Goal: Task Accomplishment & Management: Manage account settings

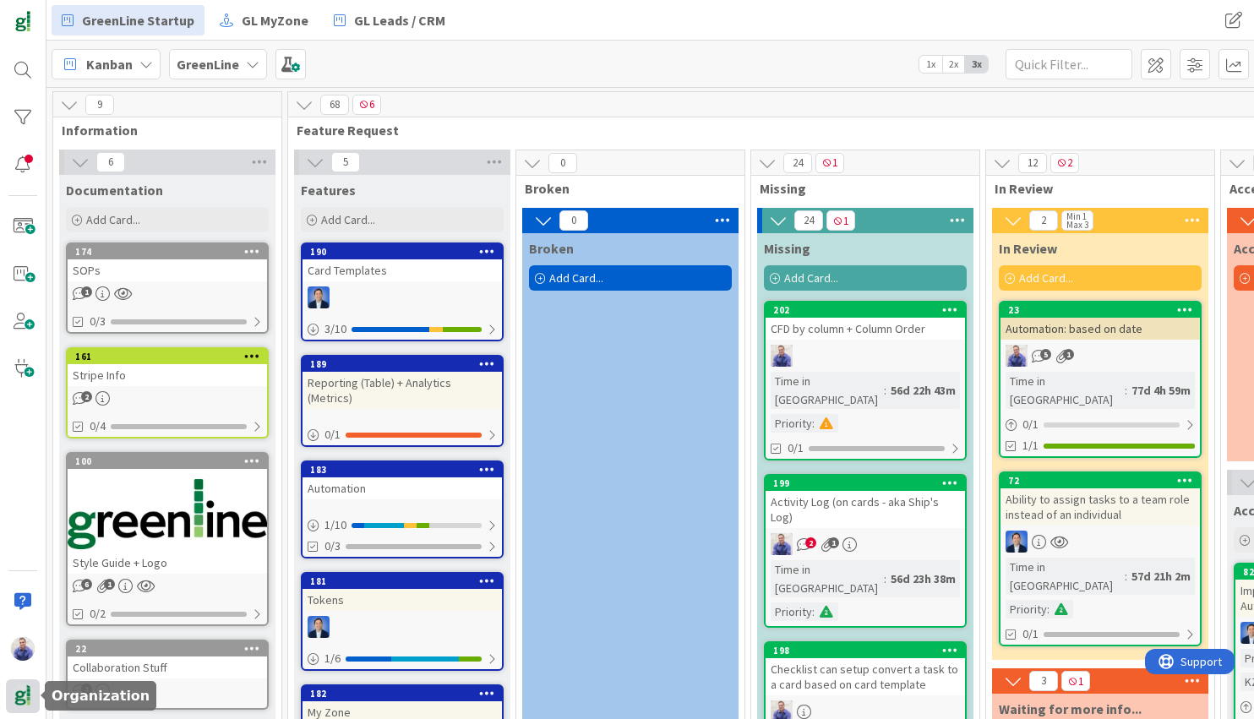
click at [19, 697] on img at bounding box center [23, 697] width 24 height 24
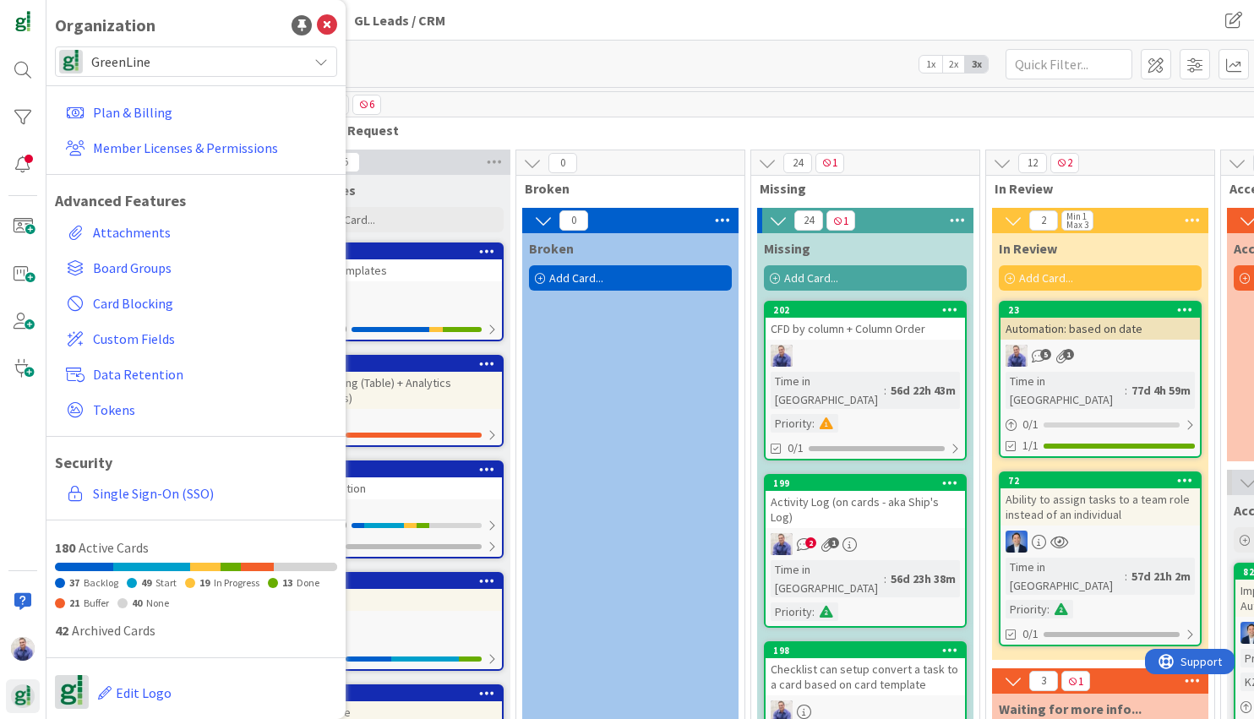
click at [177, 60] on span "GreenLine" at bounding box center [195, 62] width 208 height 24
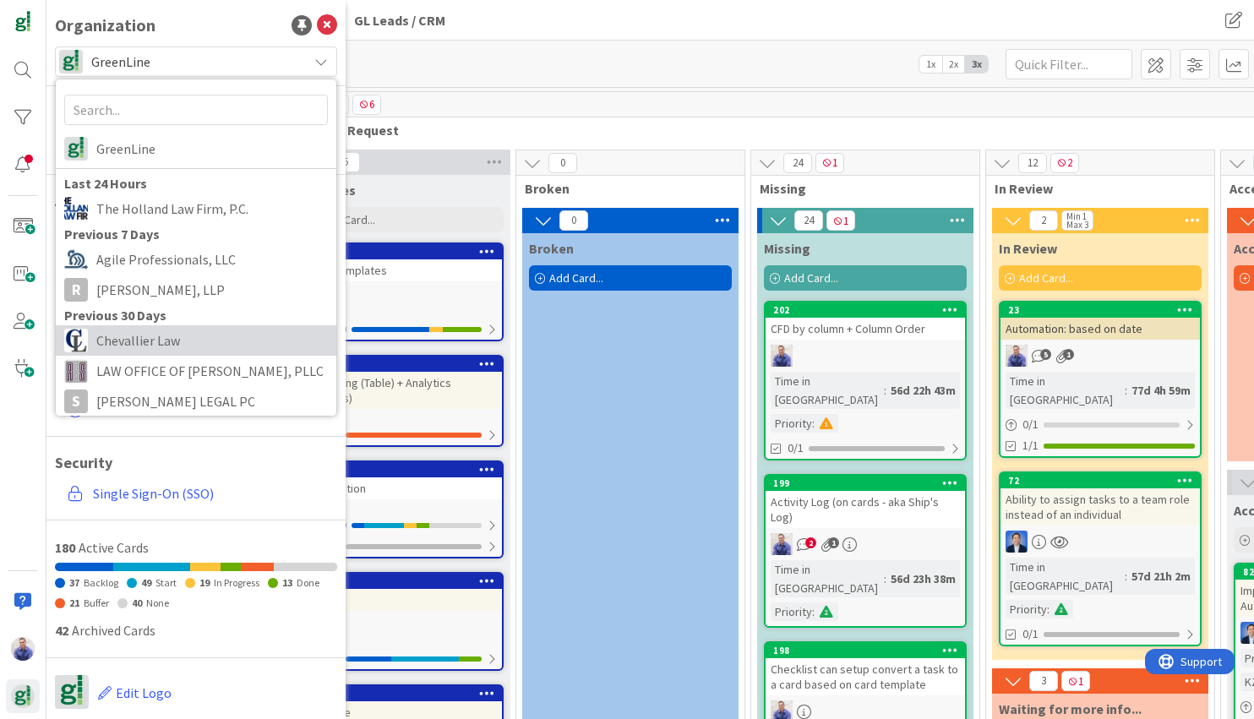
click at [165, 349] on span "Chevallier Law" at bounding box center [212, 340] width 232 height 25
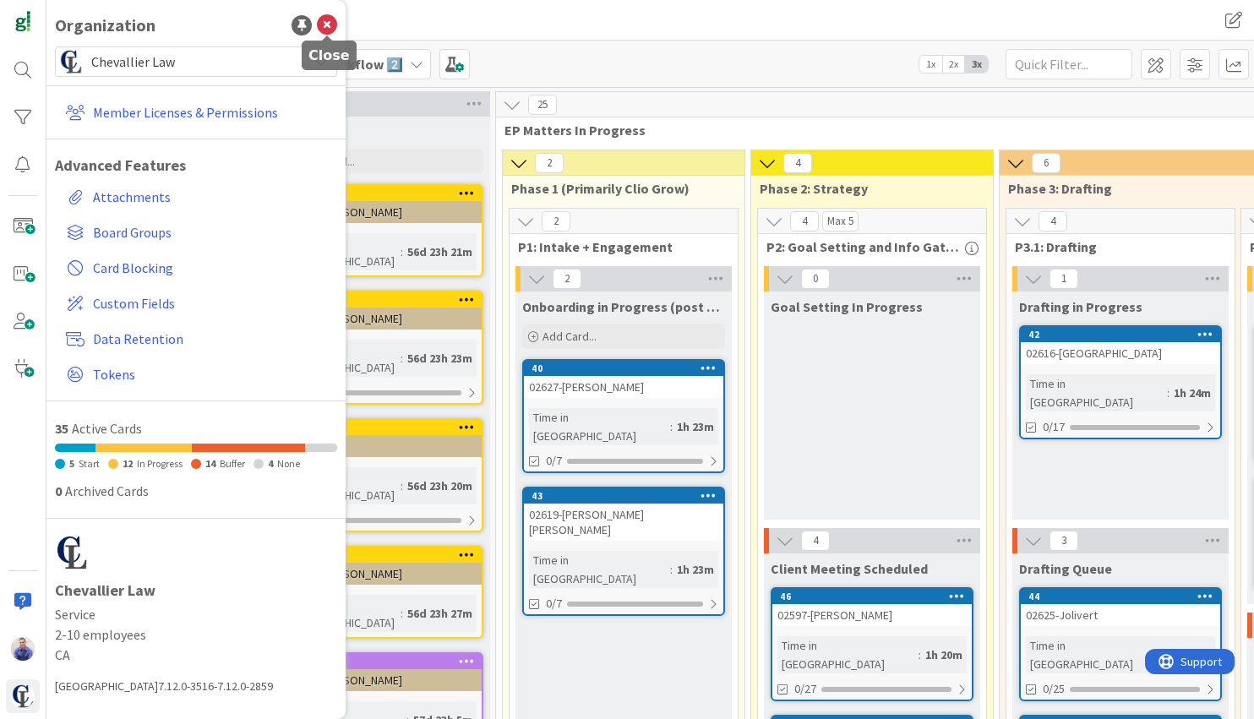
click at [320, 30] on icon at bounding box center [327, 25] width 20 height 20
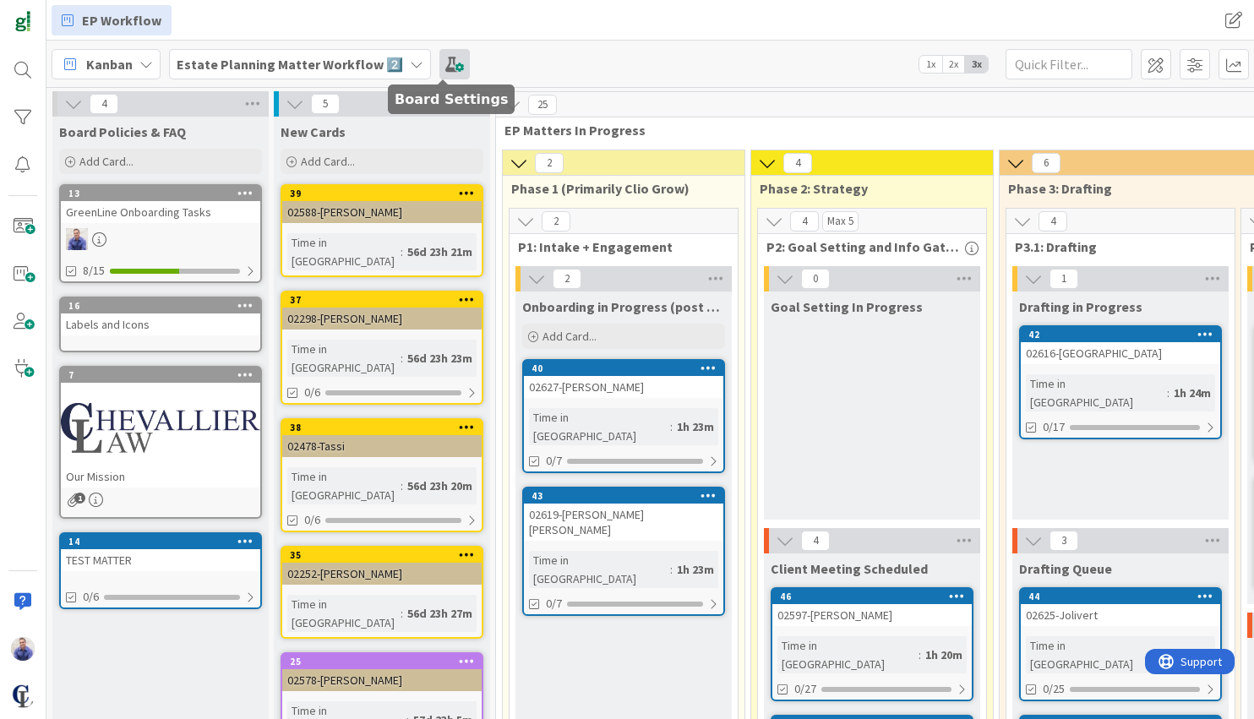
click at [439, 75] on span at bounding box center [454, 64] width 30 height 30
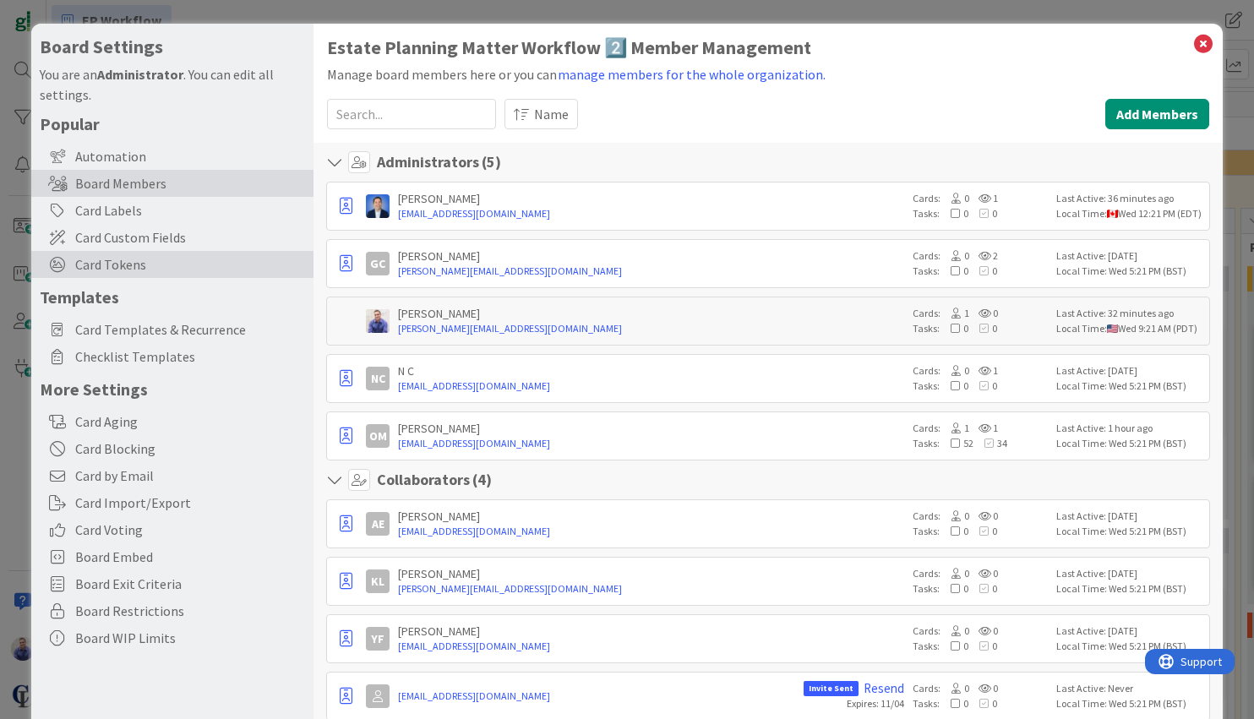
click at [122, 260] on span "Card Tokens" at bounding box center [190, 264] width 230 height 20
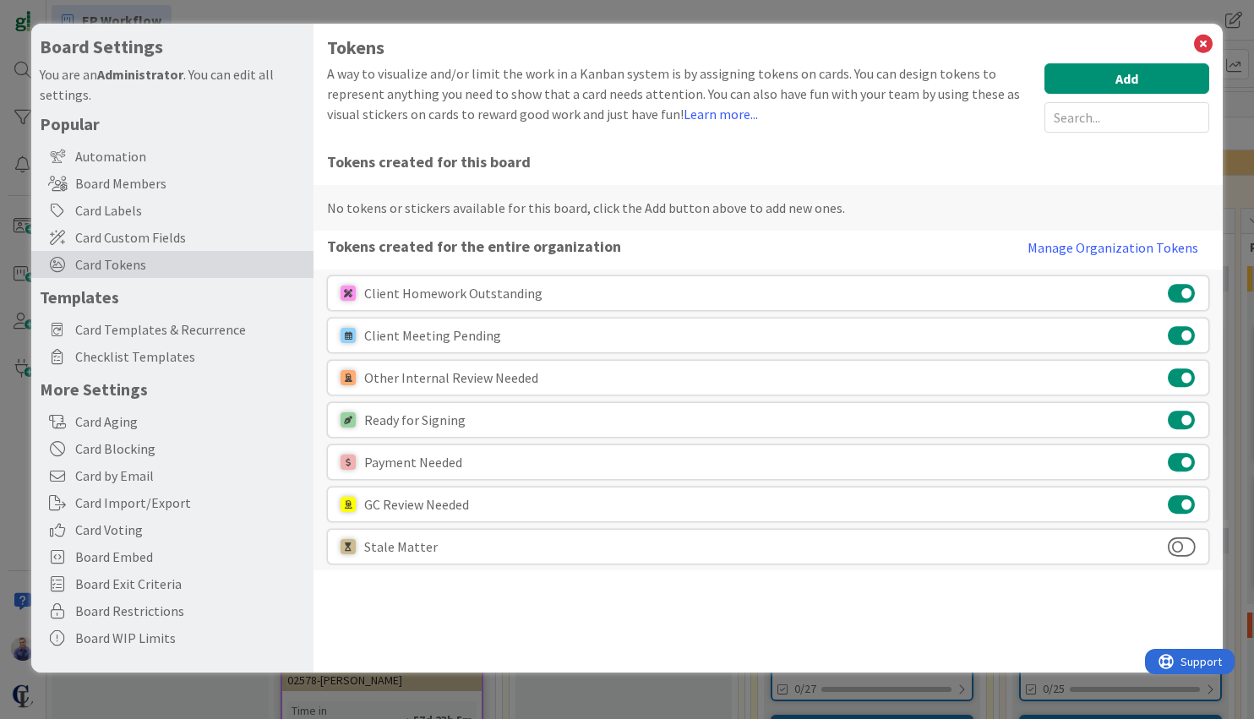
click at [1115, 242] on button "Manage Organization Tokens" at bounding box center [1113, 248] width 193 height 34
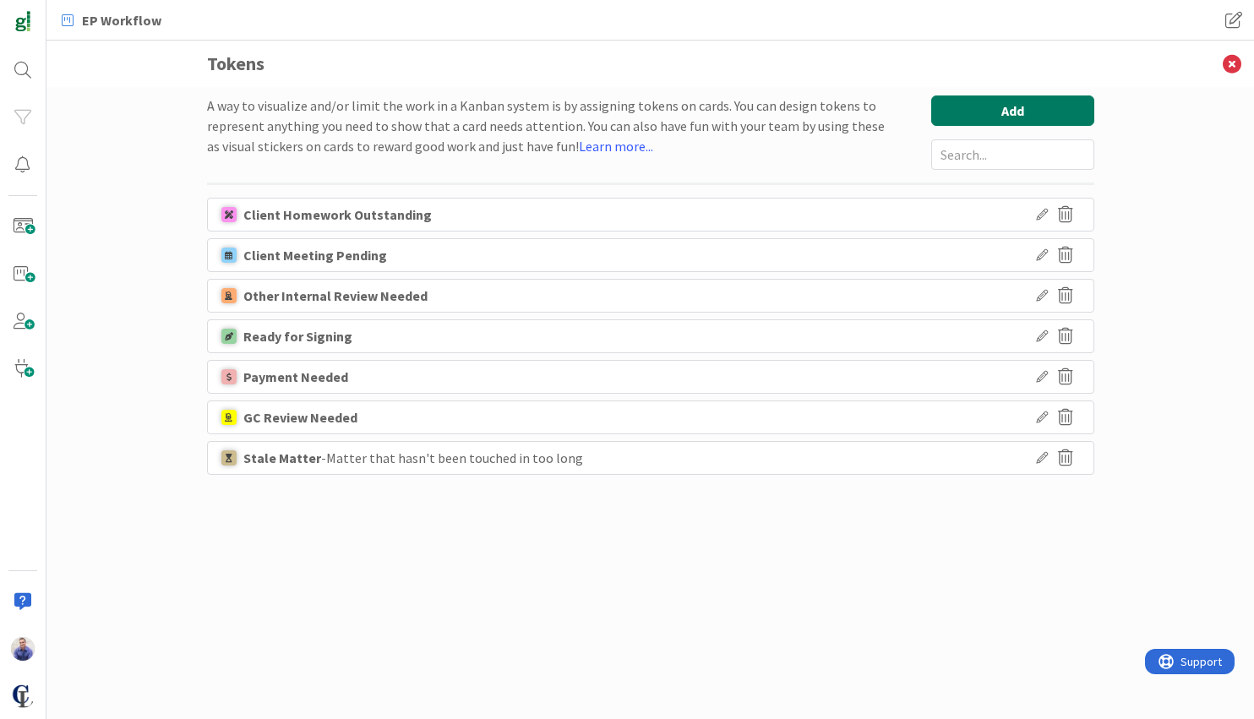
click at [976, 104] on button "Add" at bounding box center [1012, 110] width 163 height 30
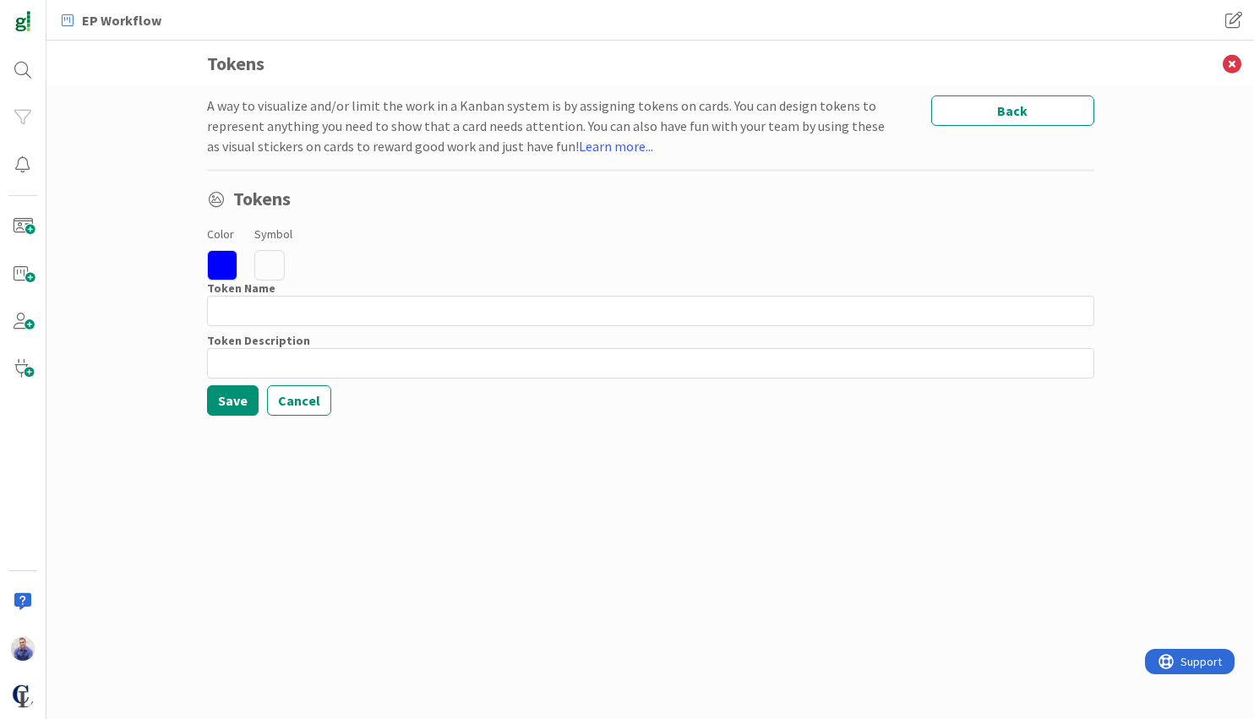
click at [229, 268] on icon at bounding box center [222, 265] width 30 height 30
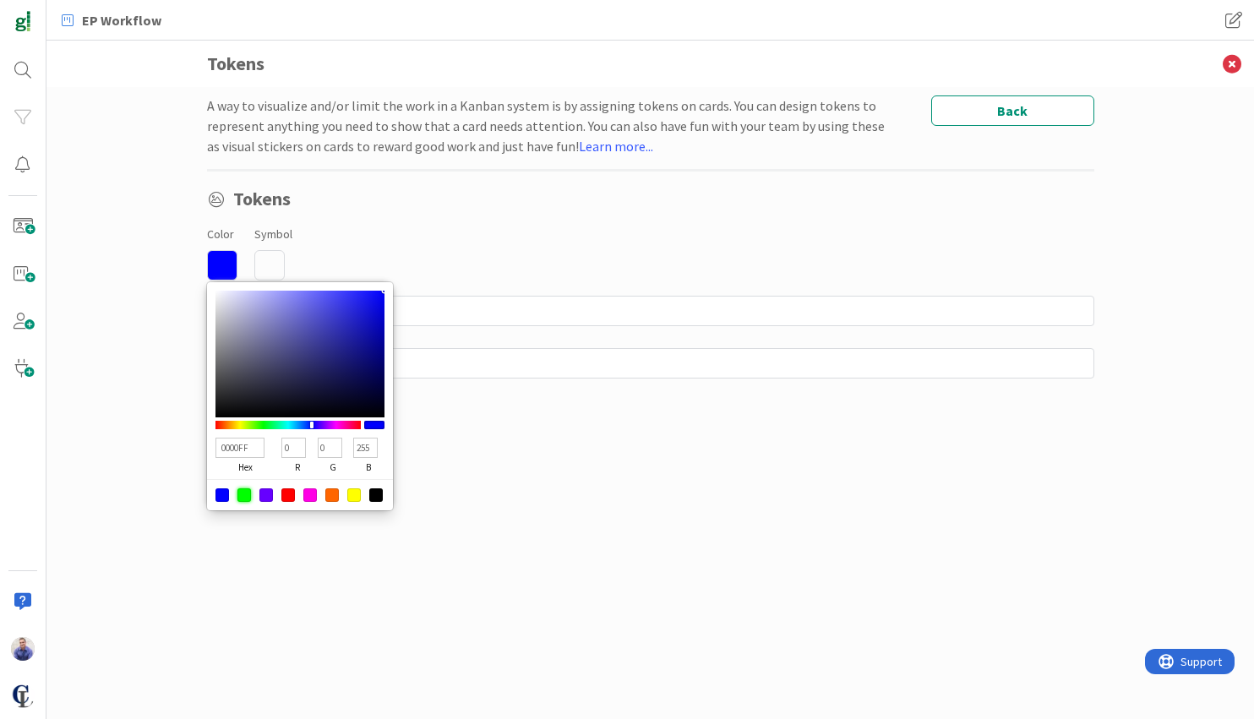
click at [243, 493] on div at bounding box center [244, 495] width 14 height 14
type input "00FF00"
type input "255"
type input "0"
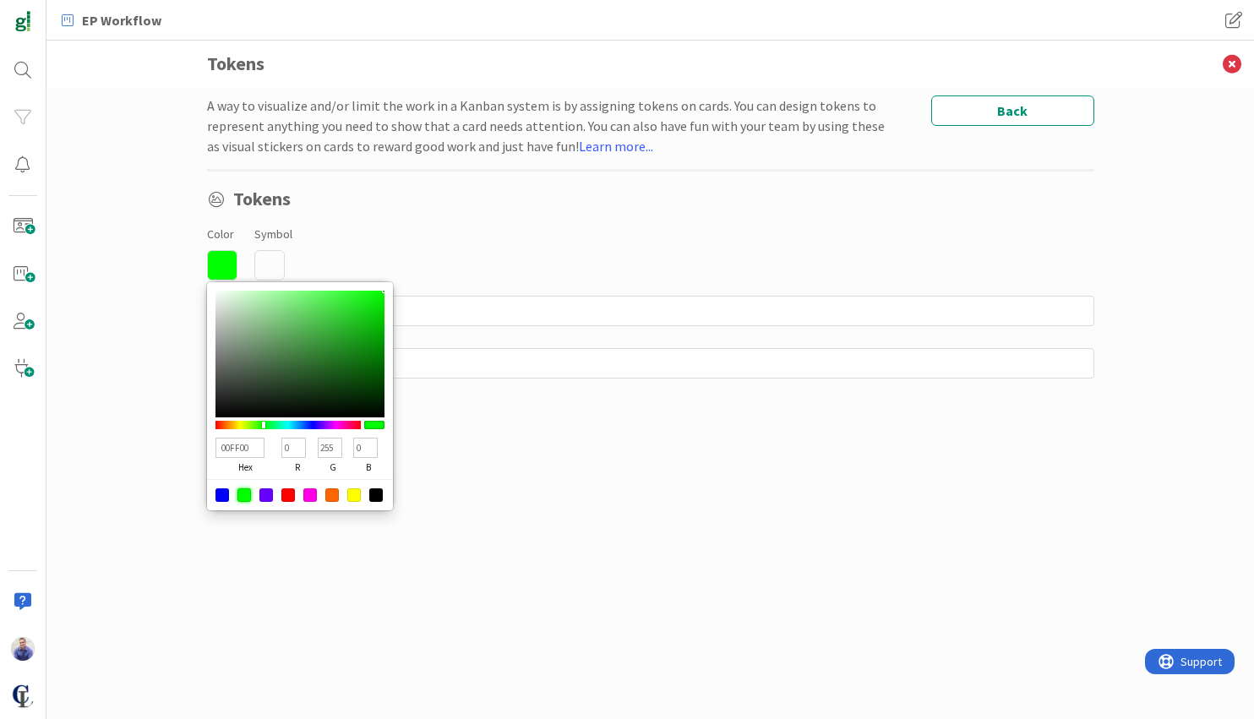
type input "7BFF00"
type input "123"
click at [252, 424] on div at bounding box center [287, 425] width 145 height 8
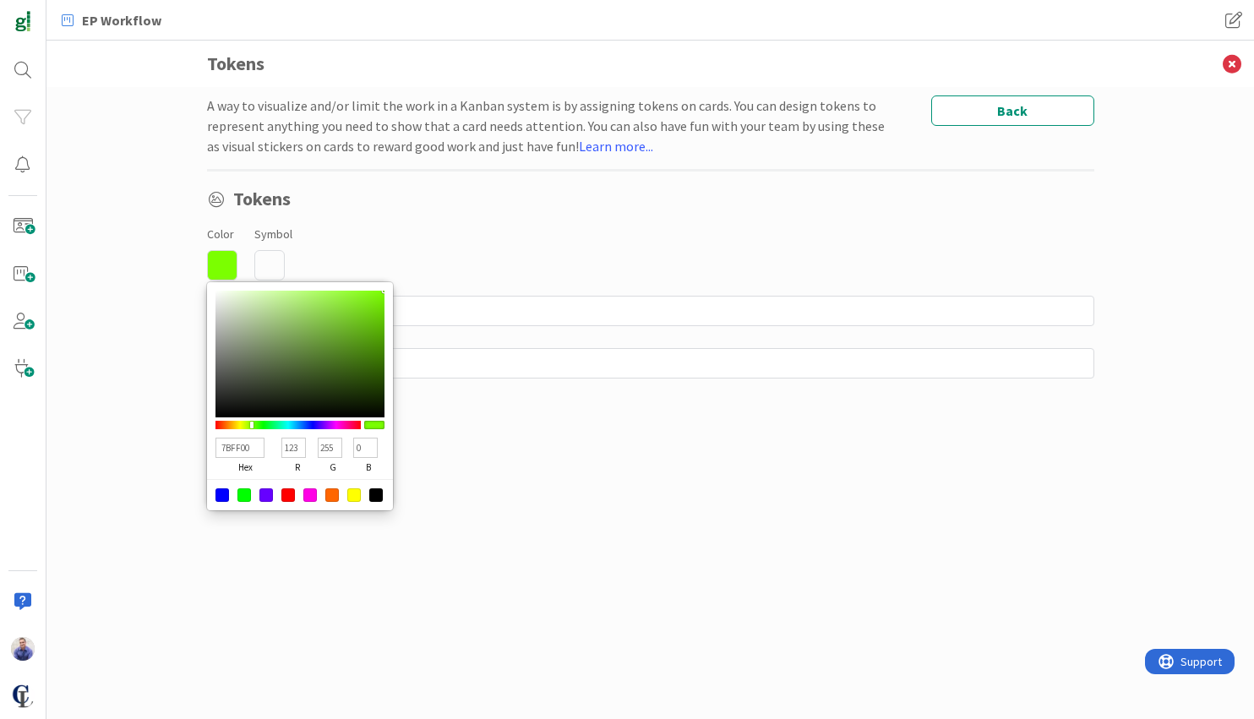
type input "AEE976"
type input "174"
type input "233"
type input "118"
click at [298, 301] on div at bounding box center [299, 354] width 169 height 127
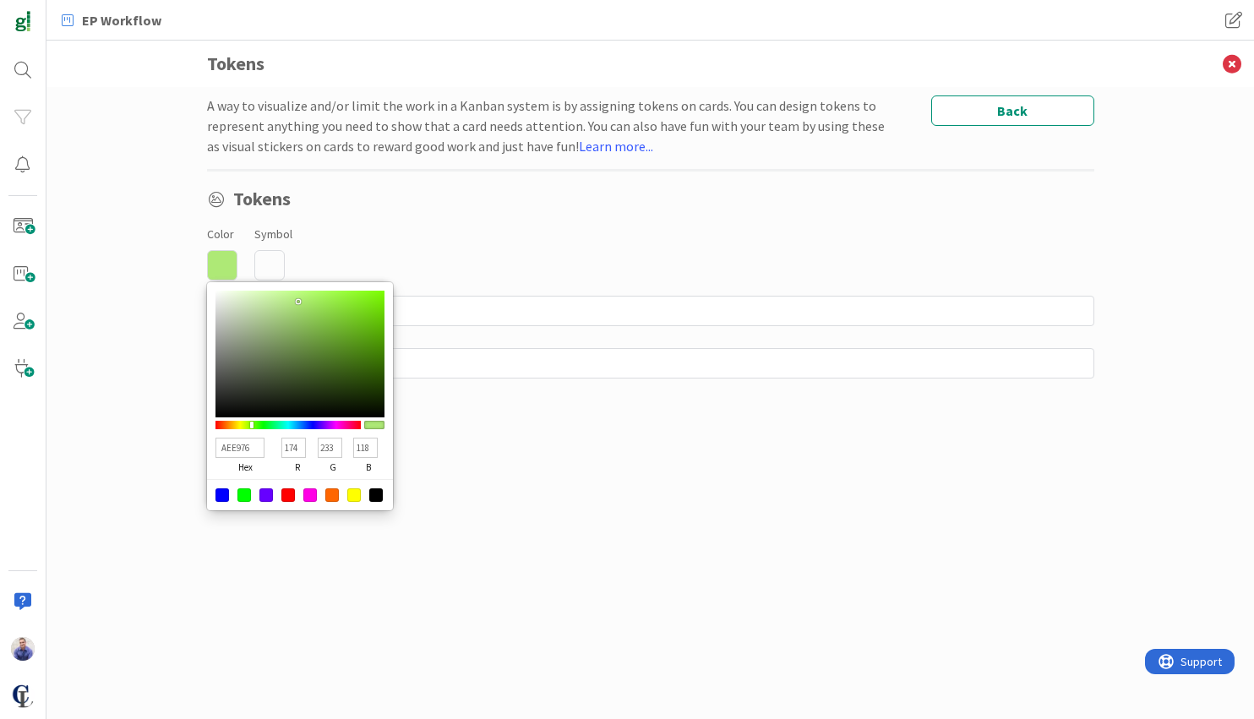
click at [267, 259] on icon at bounding box center [269, 265] width 30 height 30
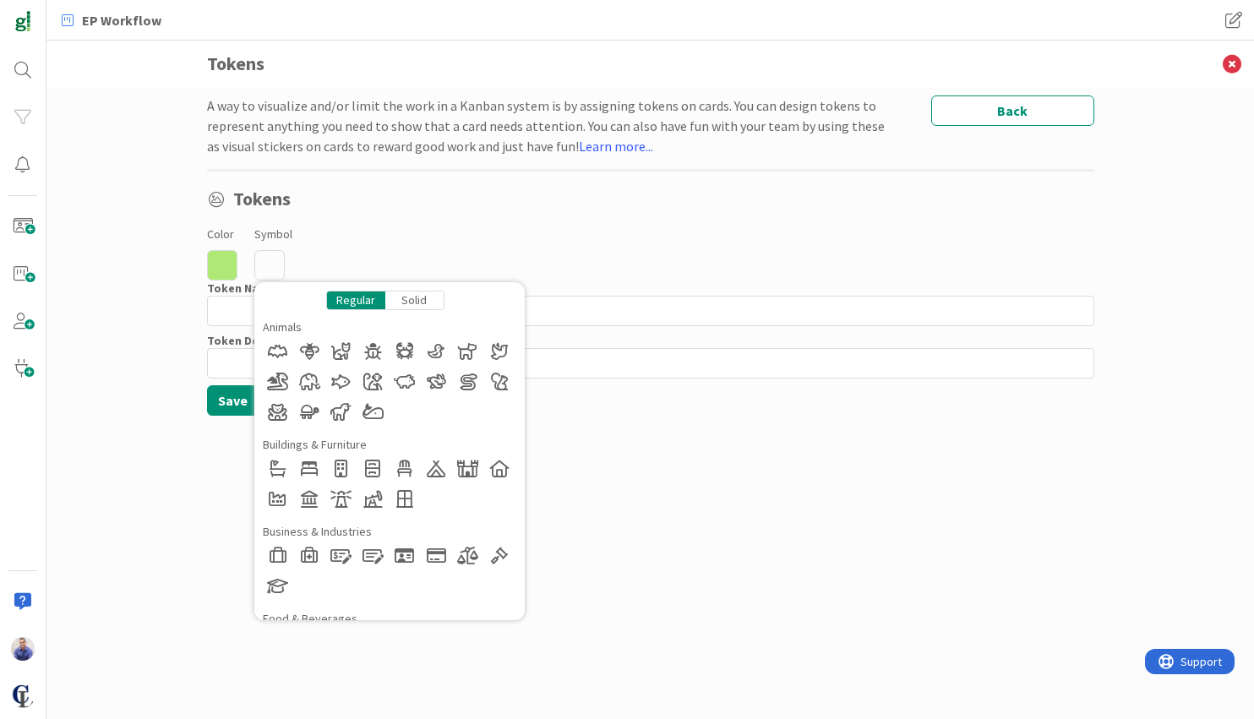
click at [410, 295] on div "Solid" at bounding box center [414, 300] width 59 height 19
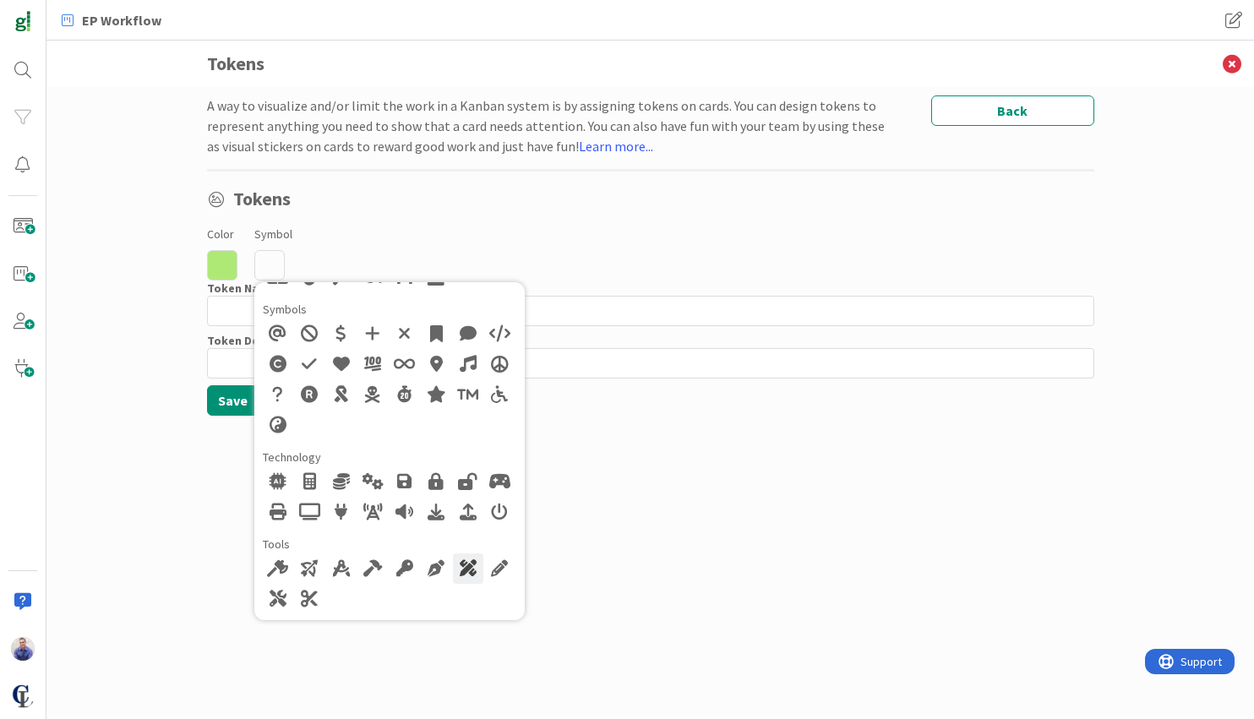
scroll to position [1206, 0]
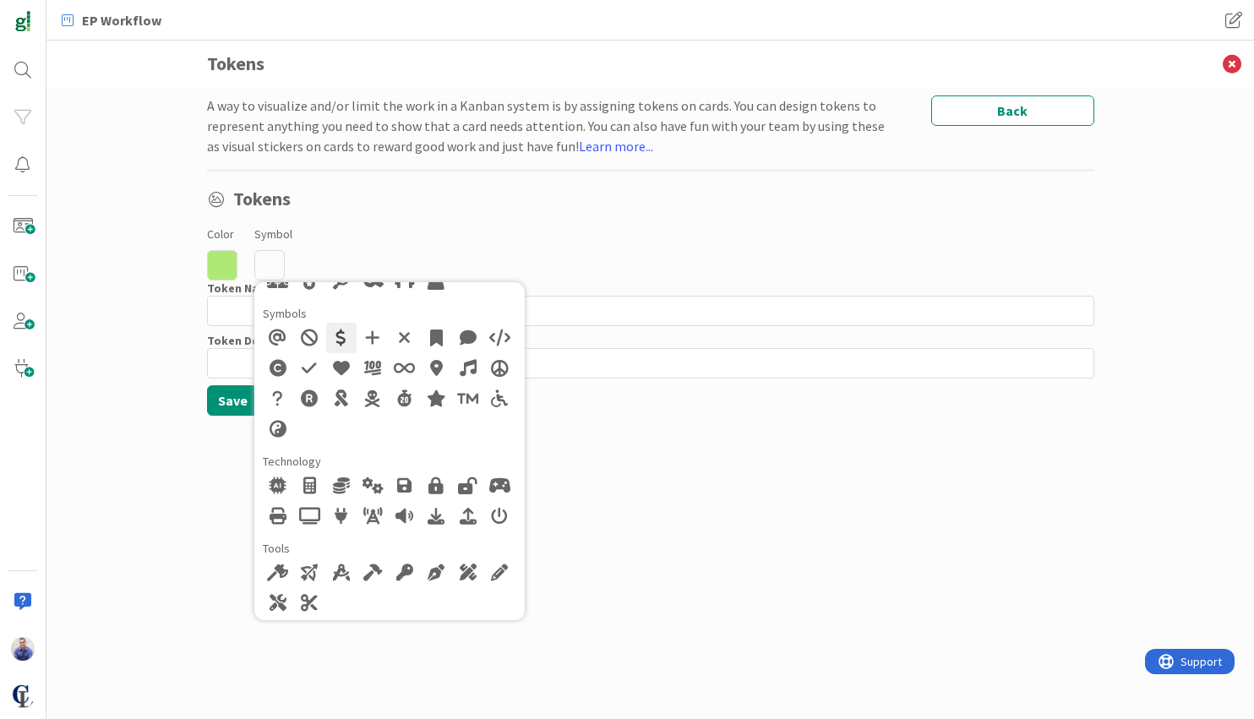
click at [345, 343] on div at bounding box center [341, 338] width 30 height 30
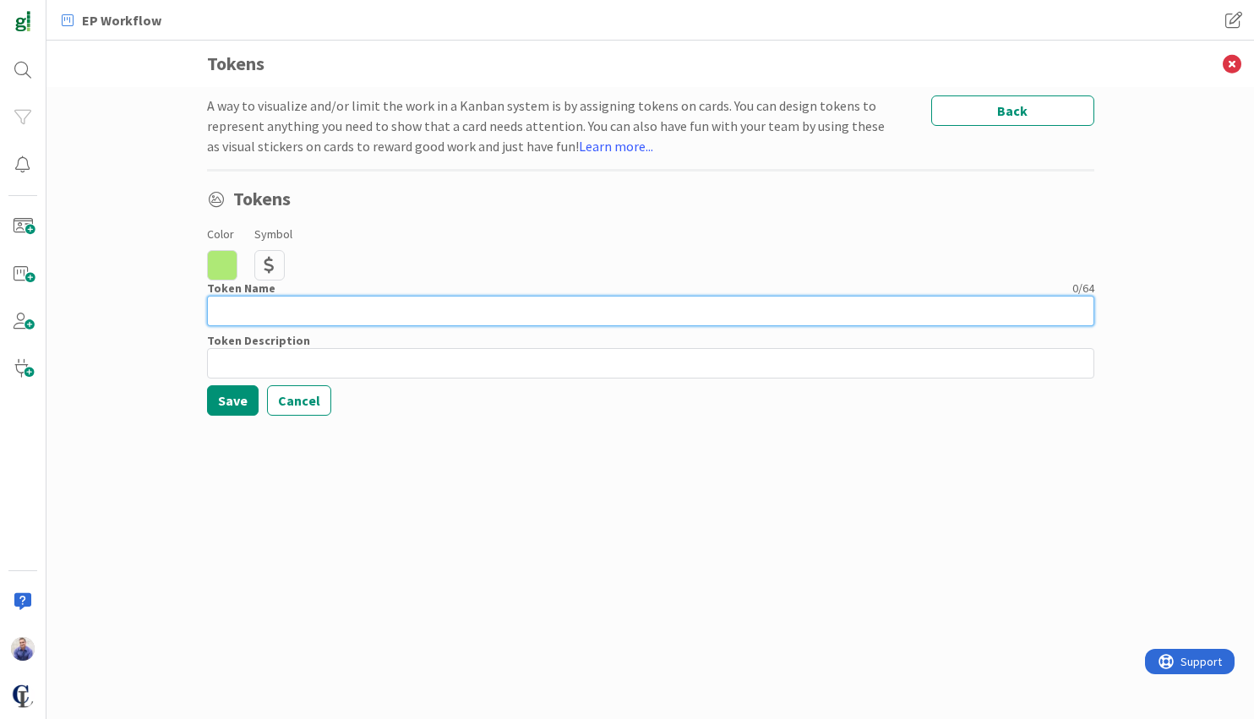
click at [333, 313] on input at bounding box center [650, 311] width 887 height 30
type input "Need to Bill / Fee Petition"
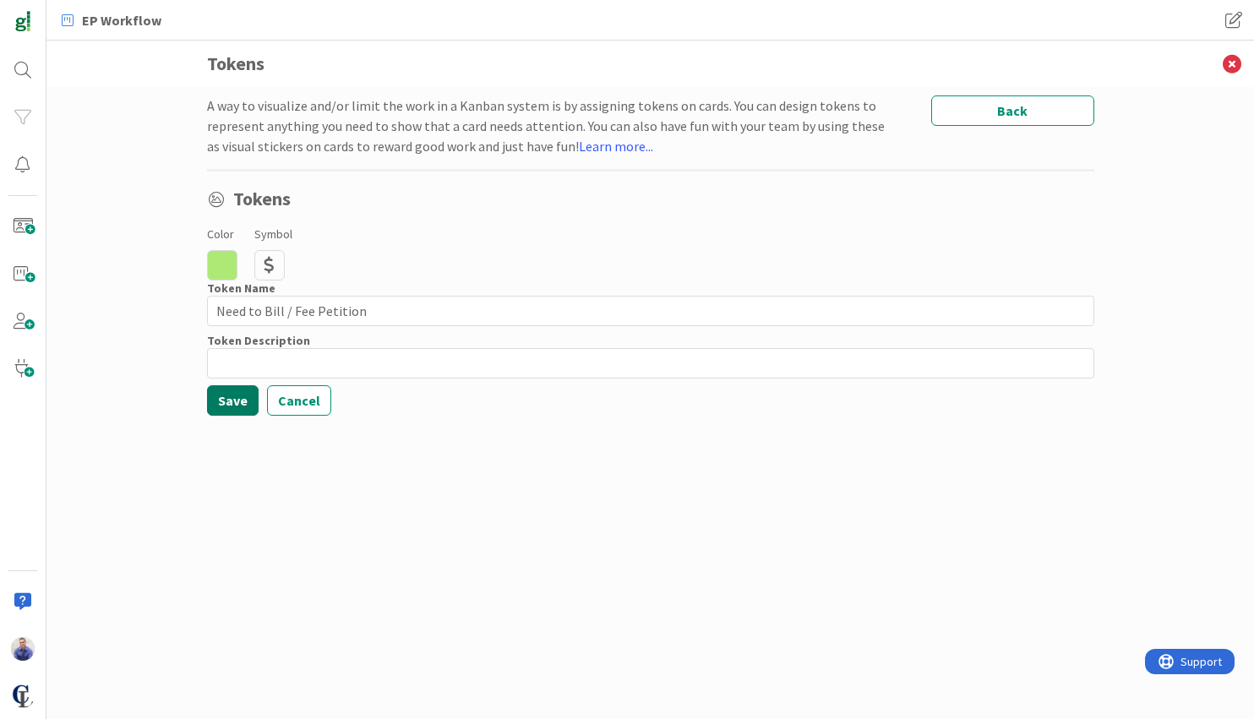
click at [232, 397] on button "Save" at bounding box center [233, 400] width 52 height 30
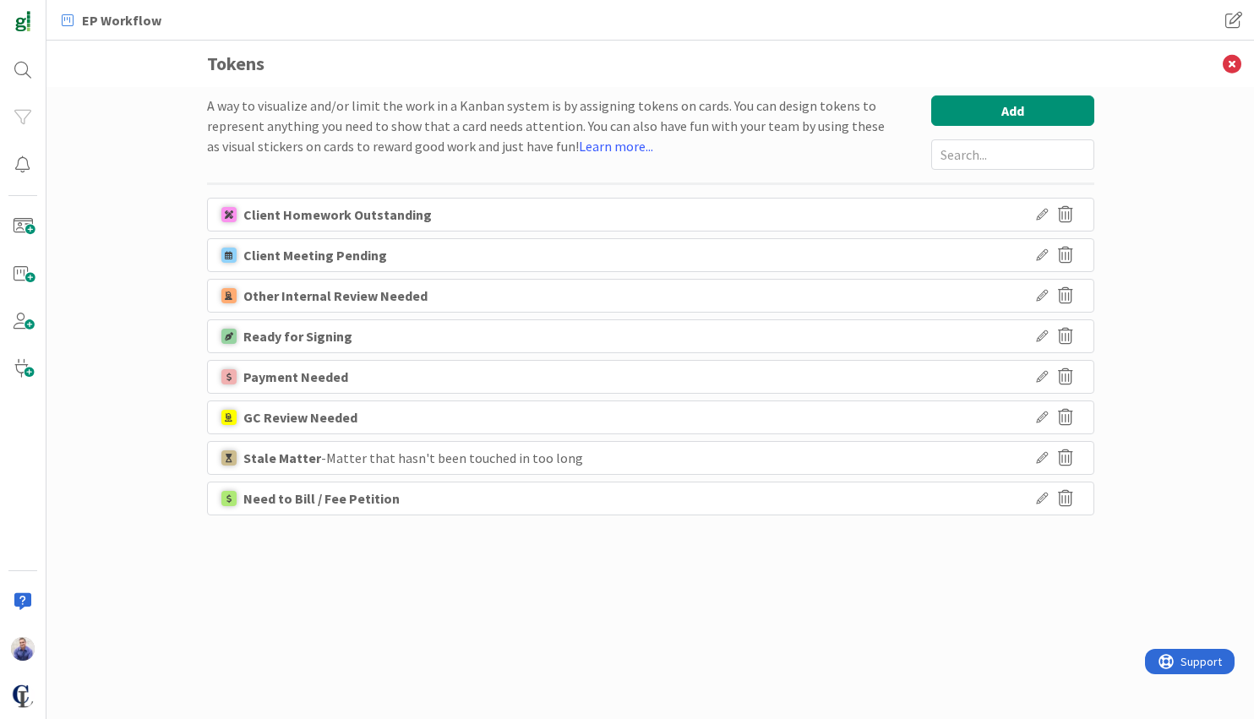
click at [447, 499] on div "Need to Bill / Fee Petition" at bounding box center [650, 499] width 887 height 34
drag, startPoint x: 428, startPoint y: 506, endPoint x: 413, endPoint y: 518, distance: 19.3
click at [413, 518] on div "Client Homework Outstanding Client Meeting Pending Other Internal Review Needed…" at bounding box center [650, 360] width 887 height 325
drag, startPoint x: 412, startPoint y: 570, endPoint x: 495, endPoint y: 571, distance: 83.7
click at [412, 569] on div "A way to visualize and/or limit the work in a Kanban system is by assigning tok…" at bounding box center [650, 385] width 887 height 581
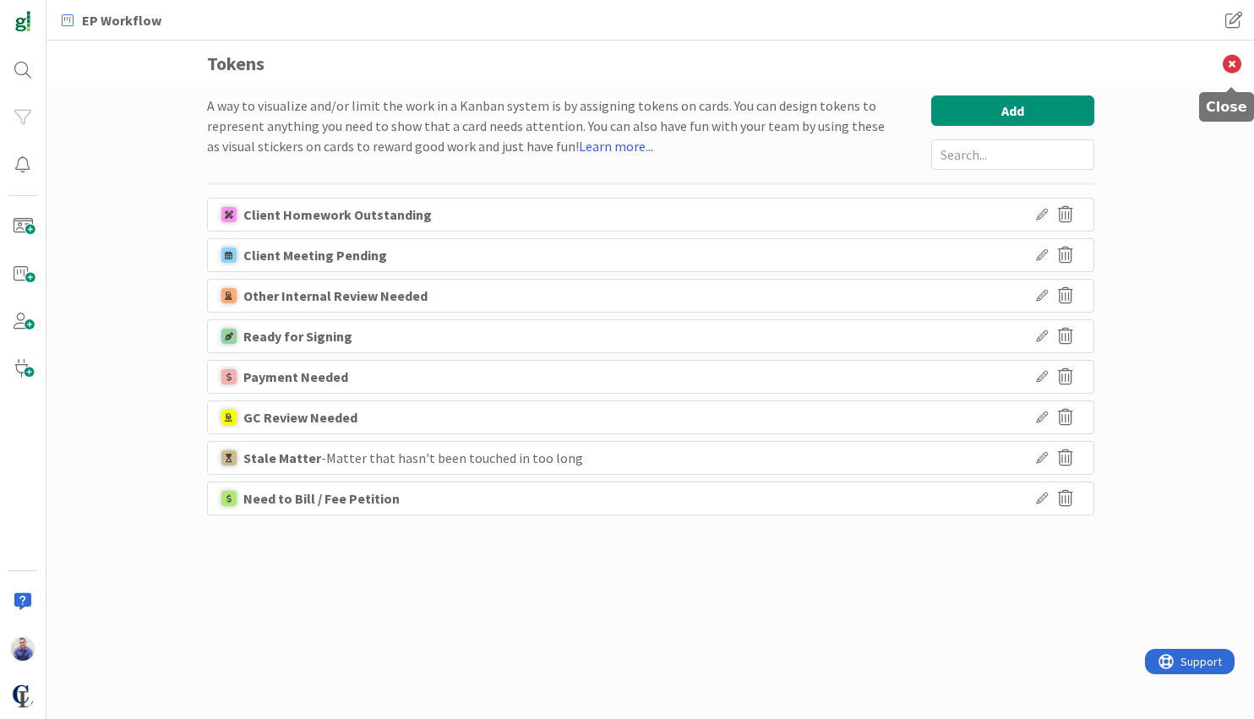
click at [1242, 63] on icon at bounding box center [1232, 64] width 44 height 46
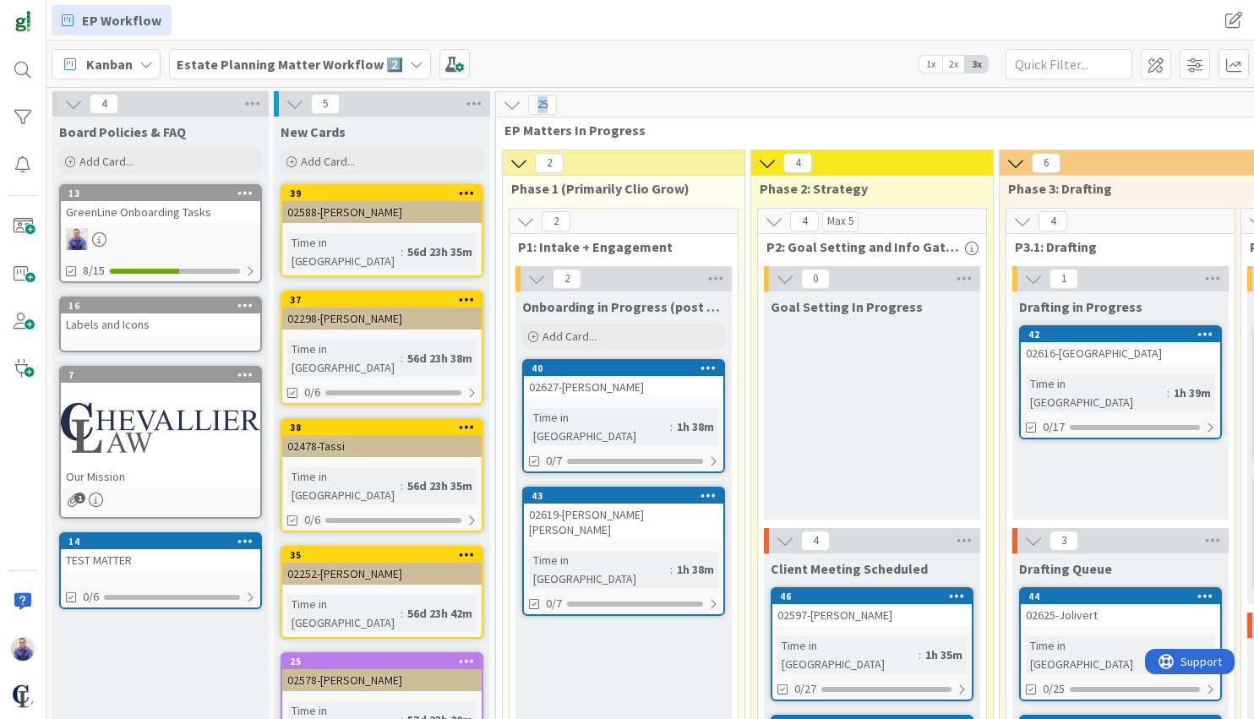
drag, startPoint x: 548, startPoint y: 107, endPoint x: 537, endPoint y: 108, distance: 11.9
click at [537, 108] on span "25" at bounding box center [542, 105] width 29 height 20
click at [510, 105] on icon at bounding box center [512, 104] width 19 height 19
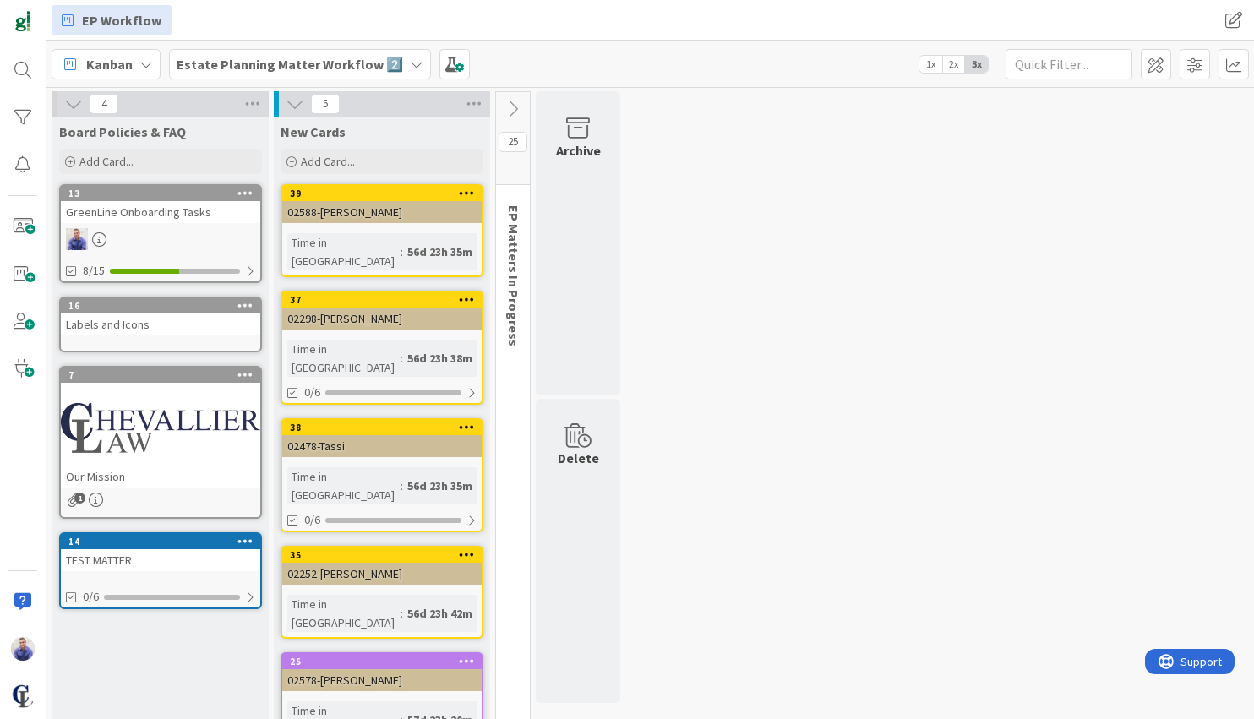
click at [510, 104] on icon at bounding box center [513, 109] width 19 height 19
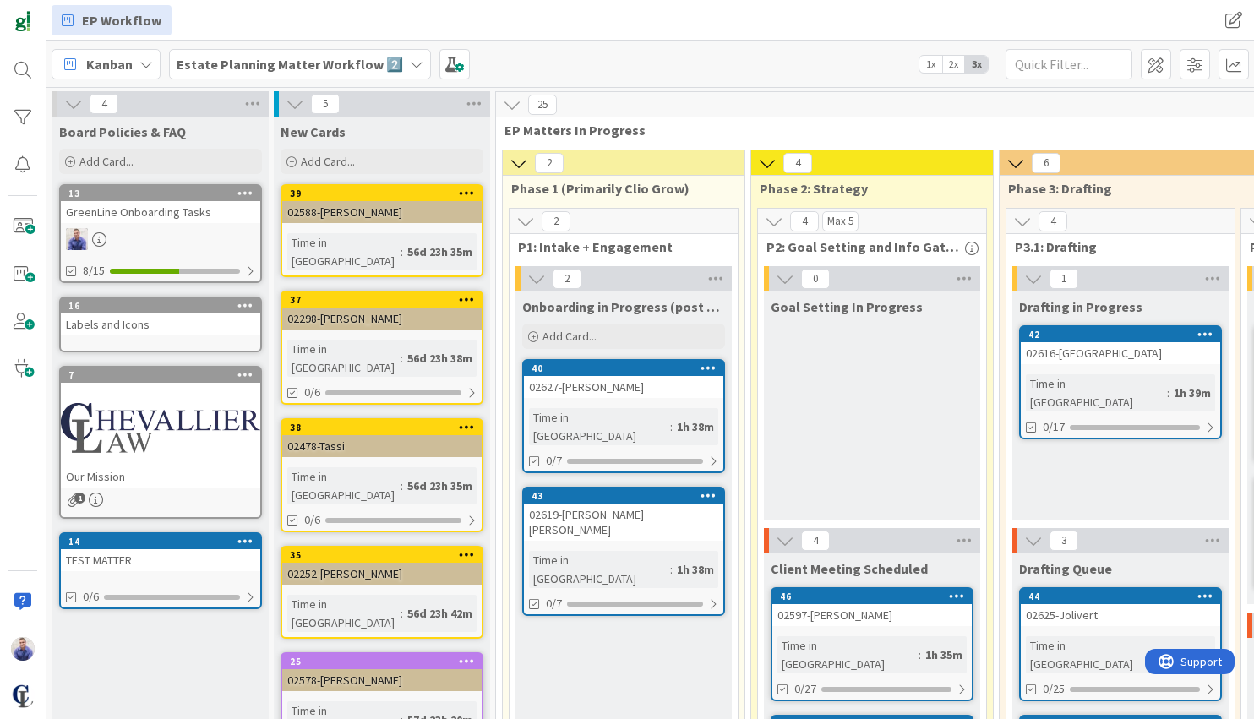
click at [363, 435] on div "02478-Tassi" at bounding box center [381, 446] width 199 height 22
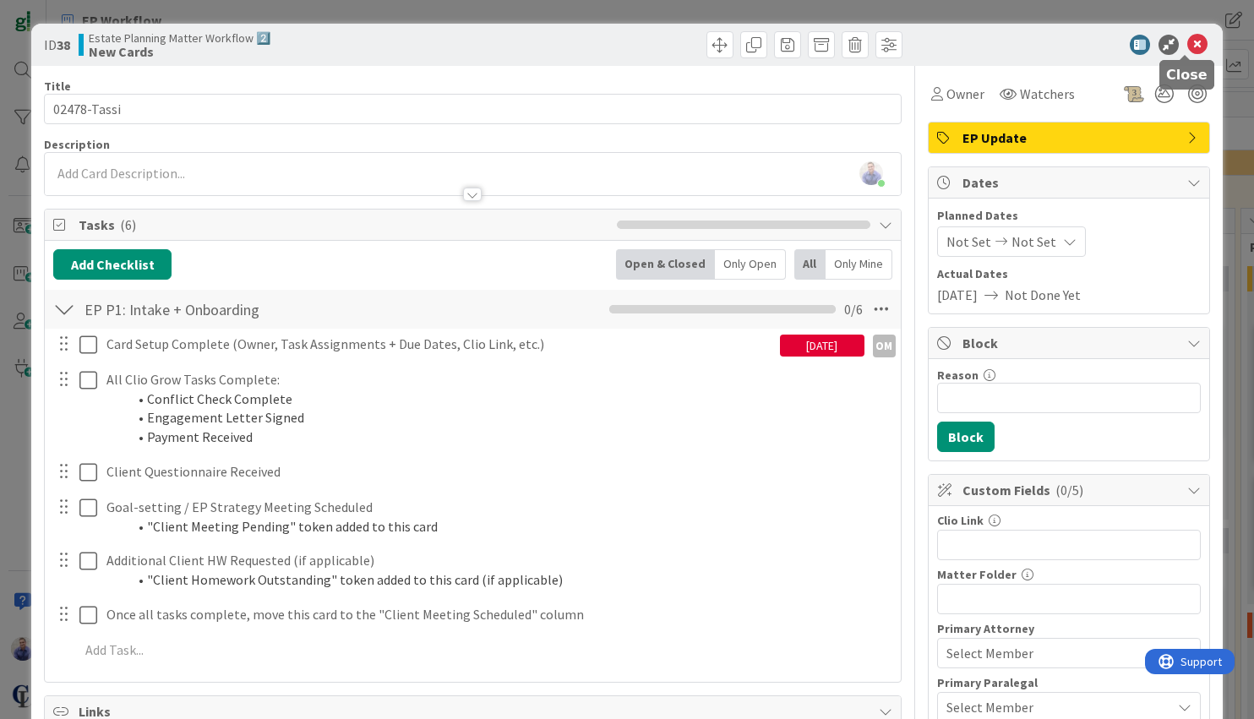
click at [1189, 45] on icon at bounding box center [1197, 45] width 20 height 20
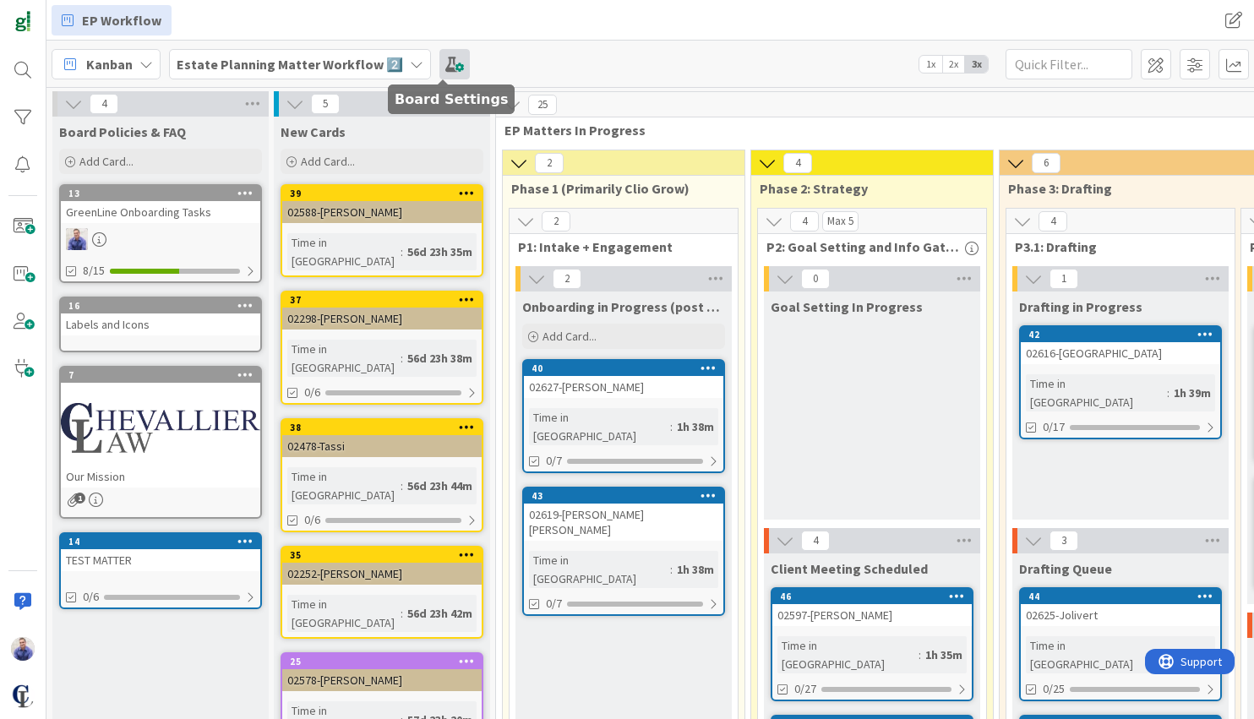
click at [439, 57] on span at bounding box center [454, 64] width 30 height 30
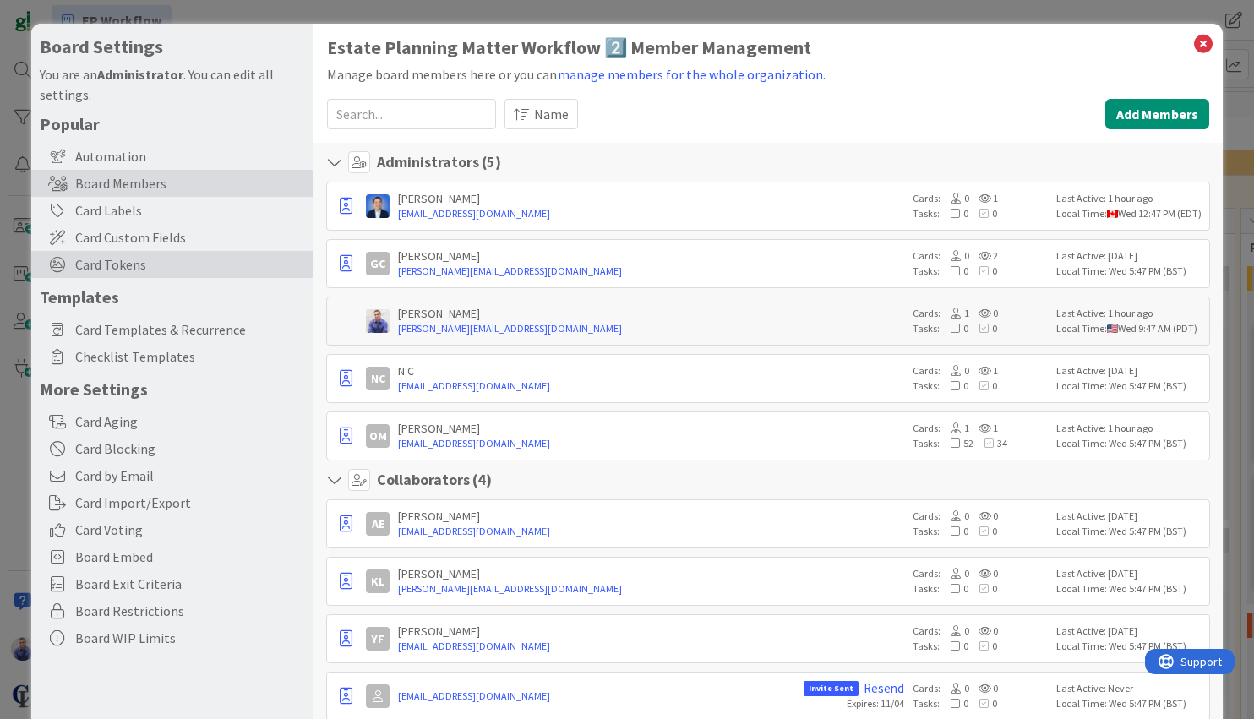
click at [123, 254] on div "Card Tokens" at bounding box center [172, 264] width 282 height 27
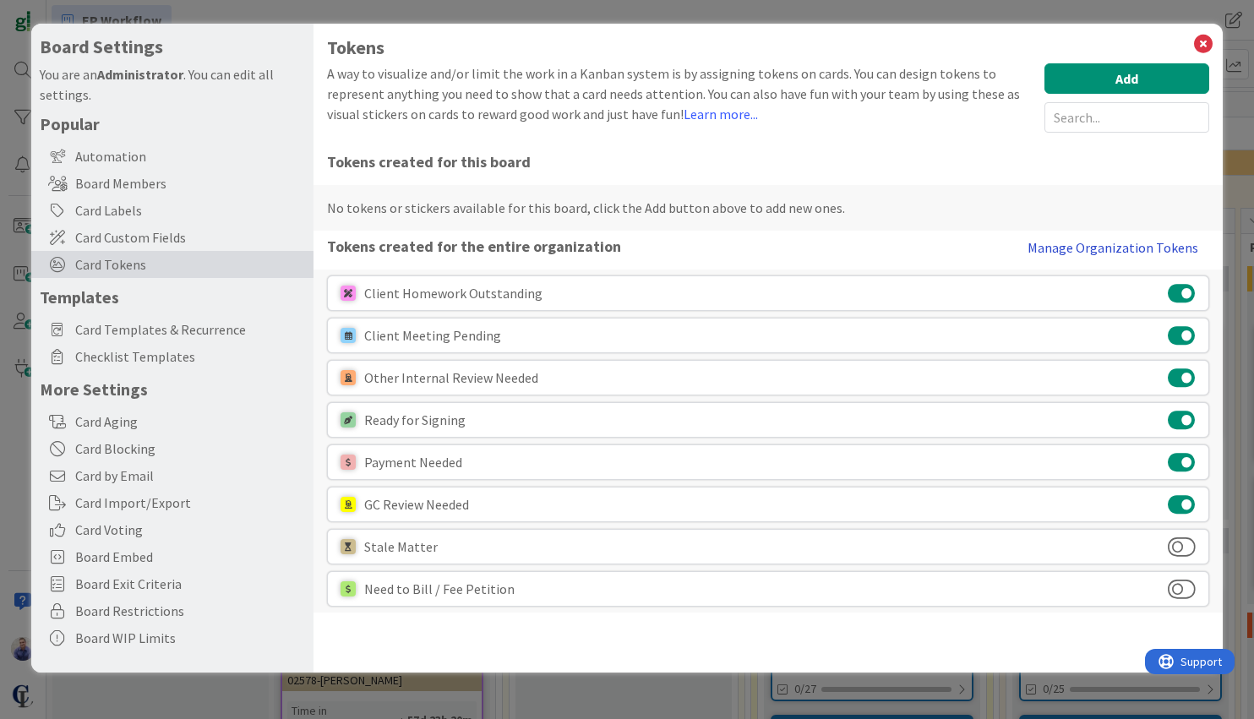
click at [1065, 243] on button "Manage Organization Tokens" at bounding box center [1113, 248] width 193 height 34
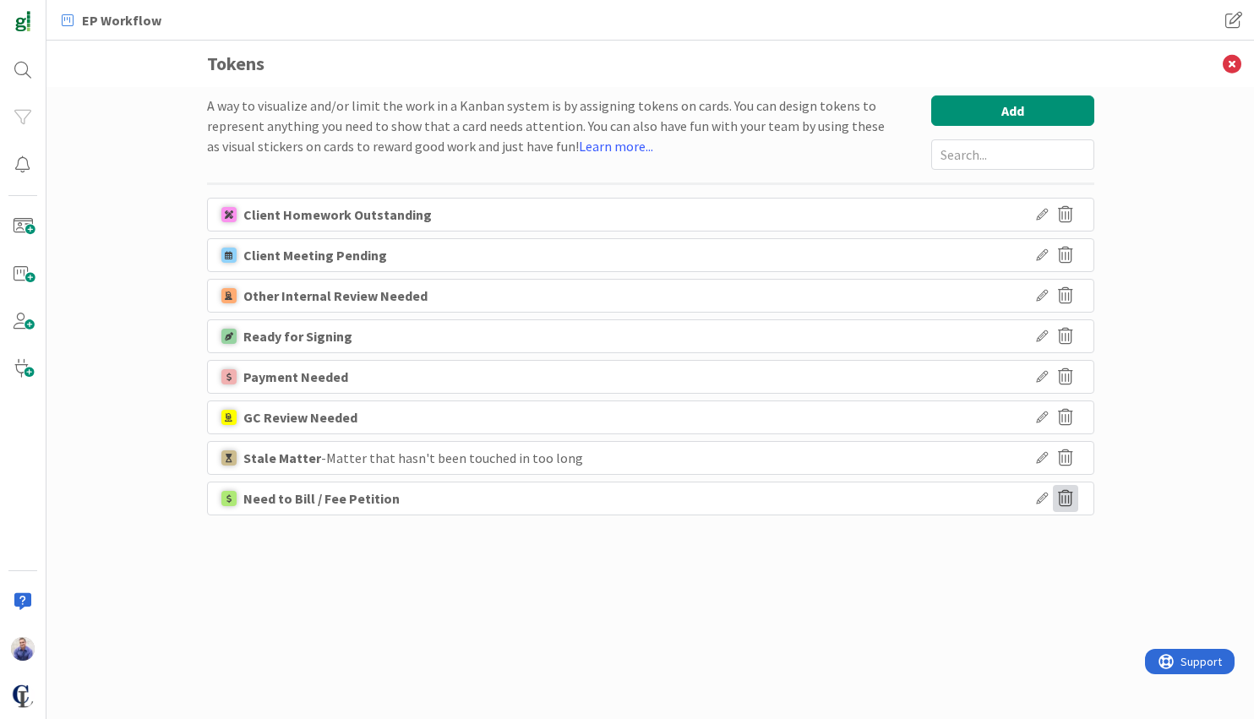
click at [1067, 495] on icon at bounding box center [1065, 498] width 25 height 27
click at [903, 581] on button "Delete" at bounding box center [908, 581] width 63 height 30
click at [1045, 376] on icon at bounding box center [1042, 377] width 12 height 12
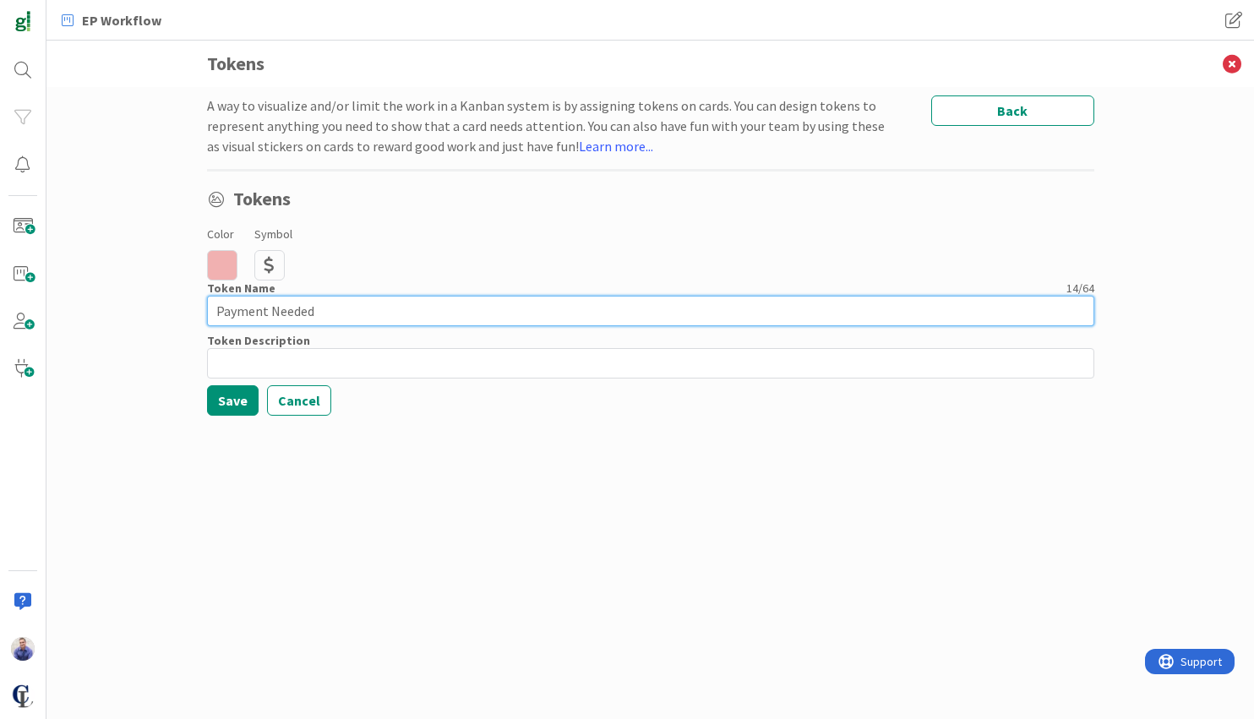
click at [454, 310] on input "Payment Needed" at bounding box center [650, 311] width 887 height 30
type input "Payment Needed / Need to Bill"
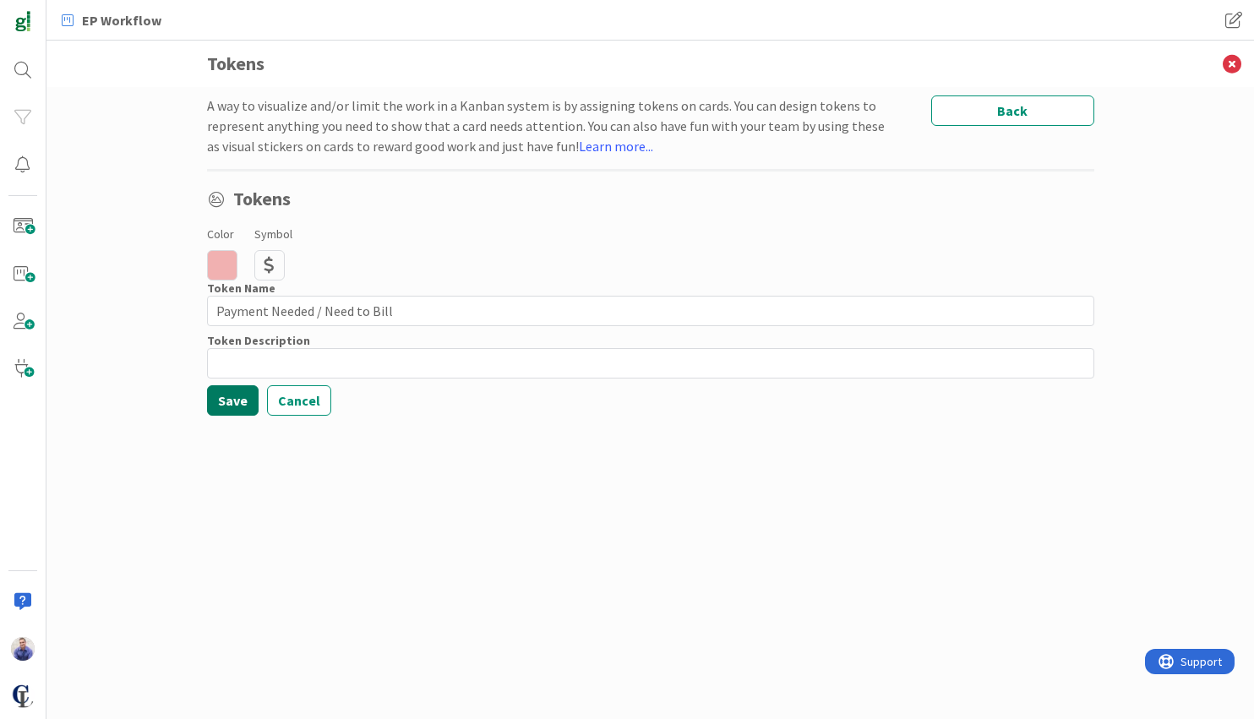
click at [226, 398] on button "Save" at bounding box center [233, 400] width 52 height 30
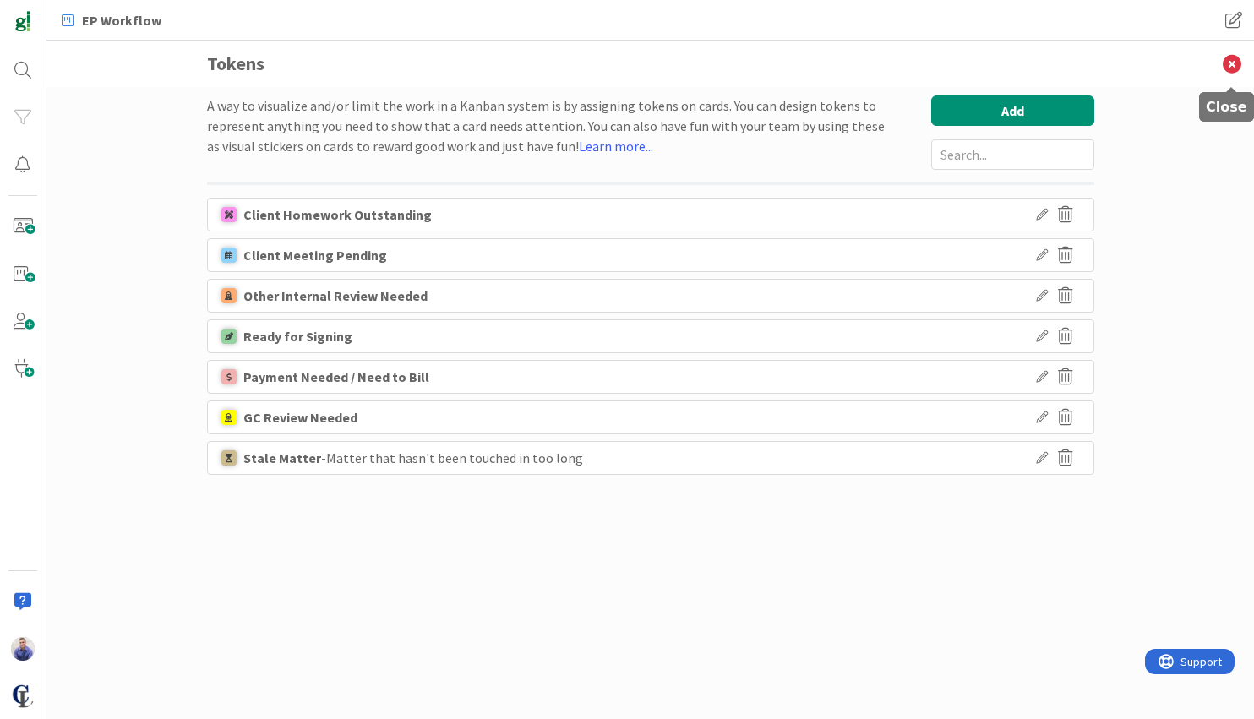
click at [1226, 62] on icon at bounding box center [1232, 64] width 44 height 46
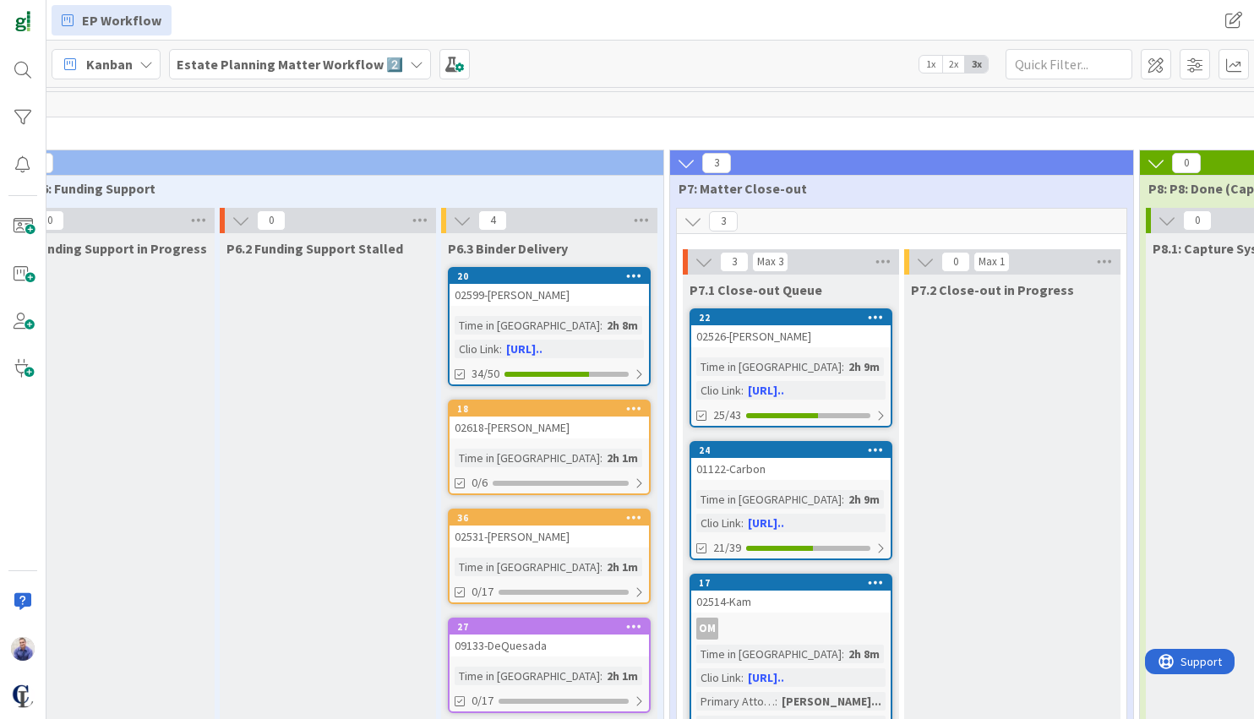
scroll to position [0, 2430]
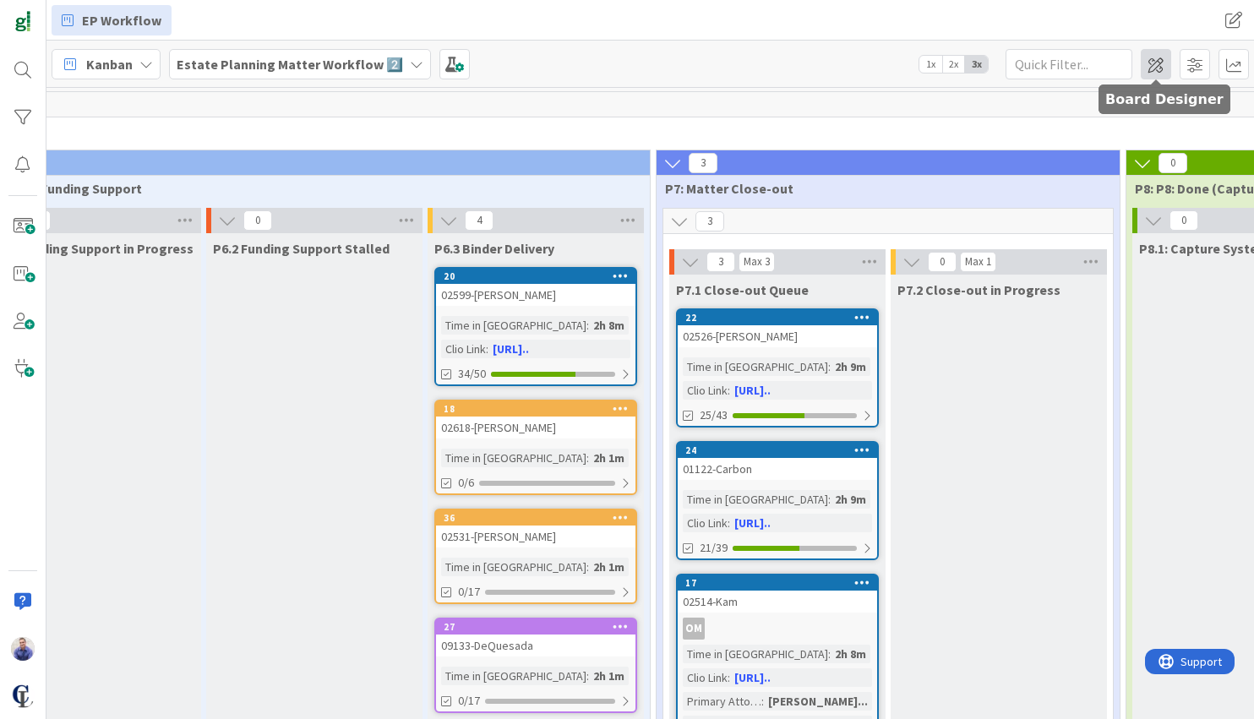
click at [1164, 74] on span at bounding box center [1156, 64] width 30 height 30
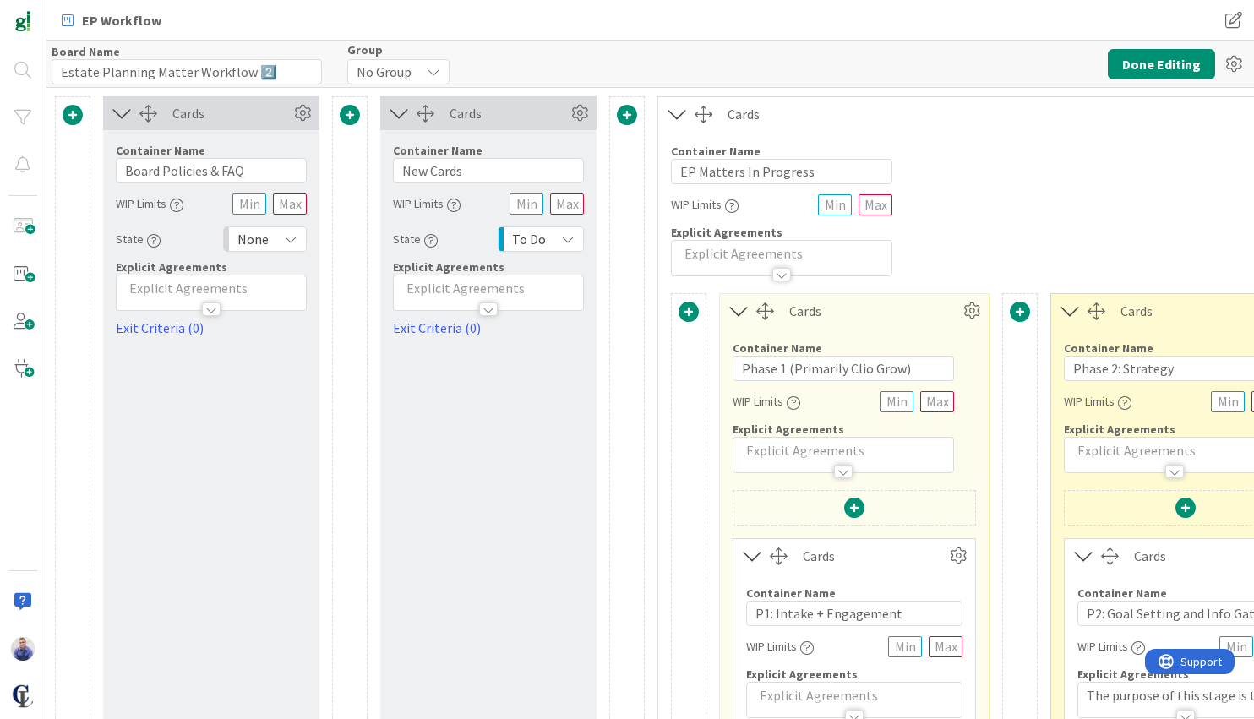
type input "Estate Planning Matter Workflow 2️⃣"
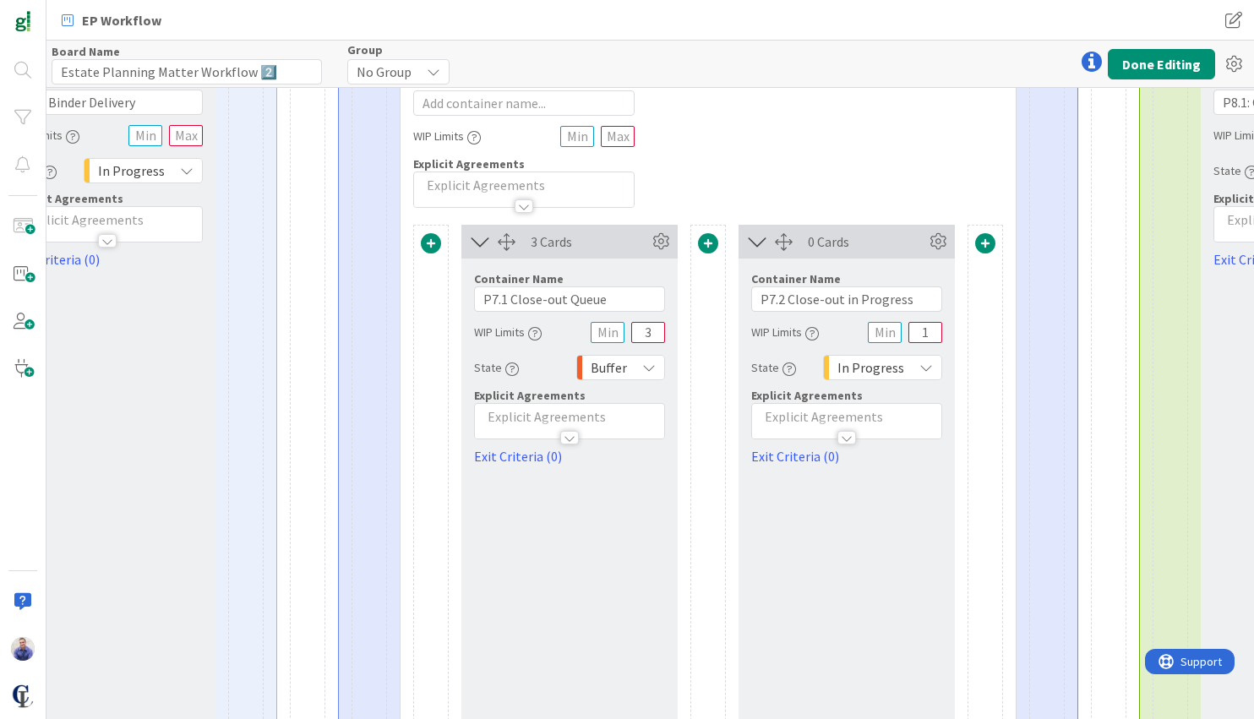
scroll to position [497, 4113]
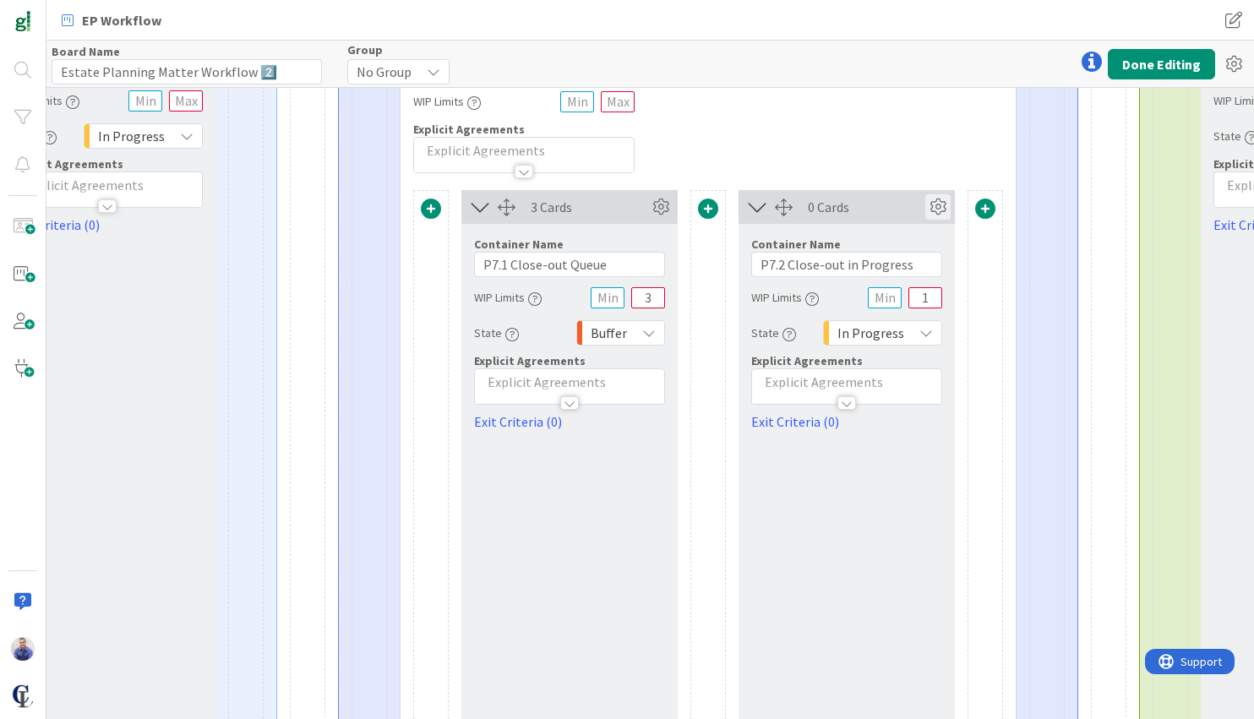
click at [939, 209] on icon at bounding box center [937, 206] width 25 height 25
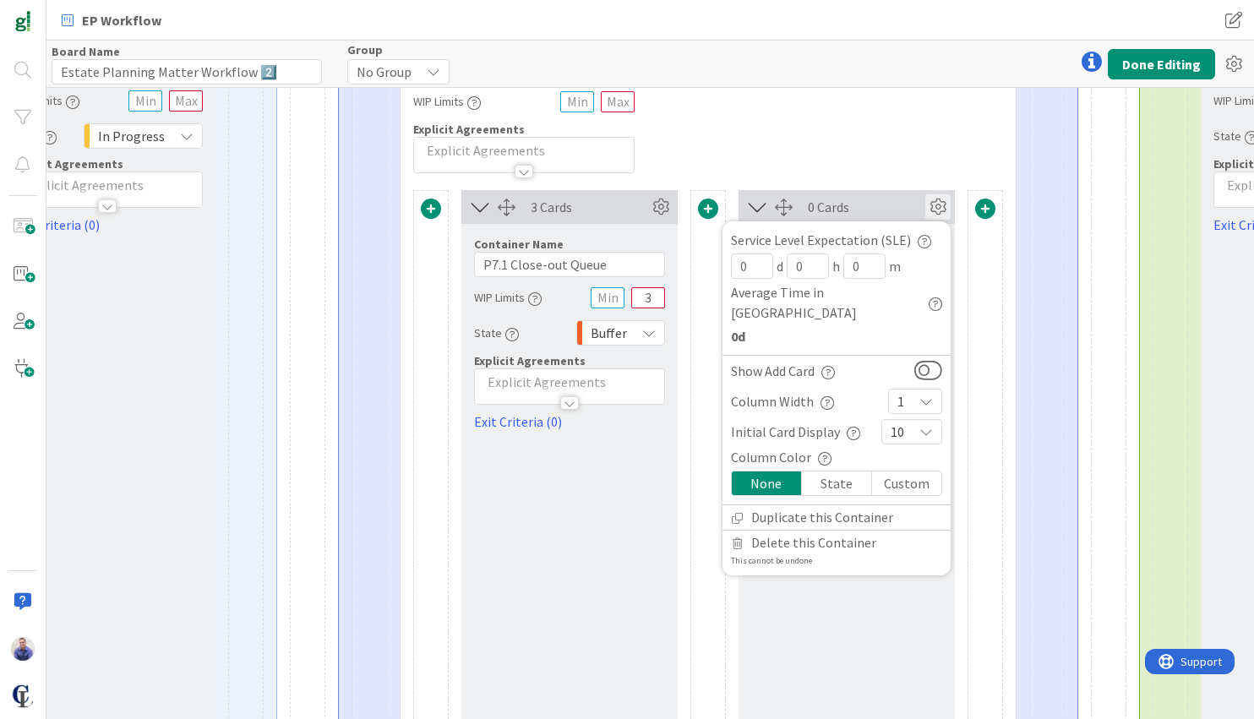
click at [939, 200] on icon at bounding box center [937, 206] width 25 height 25
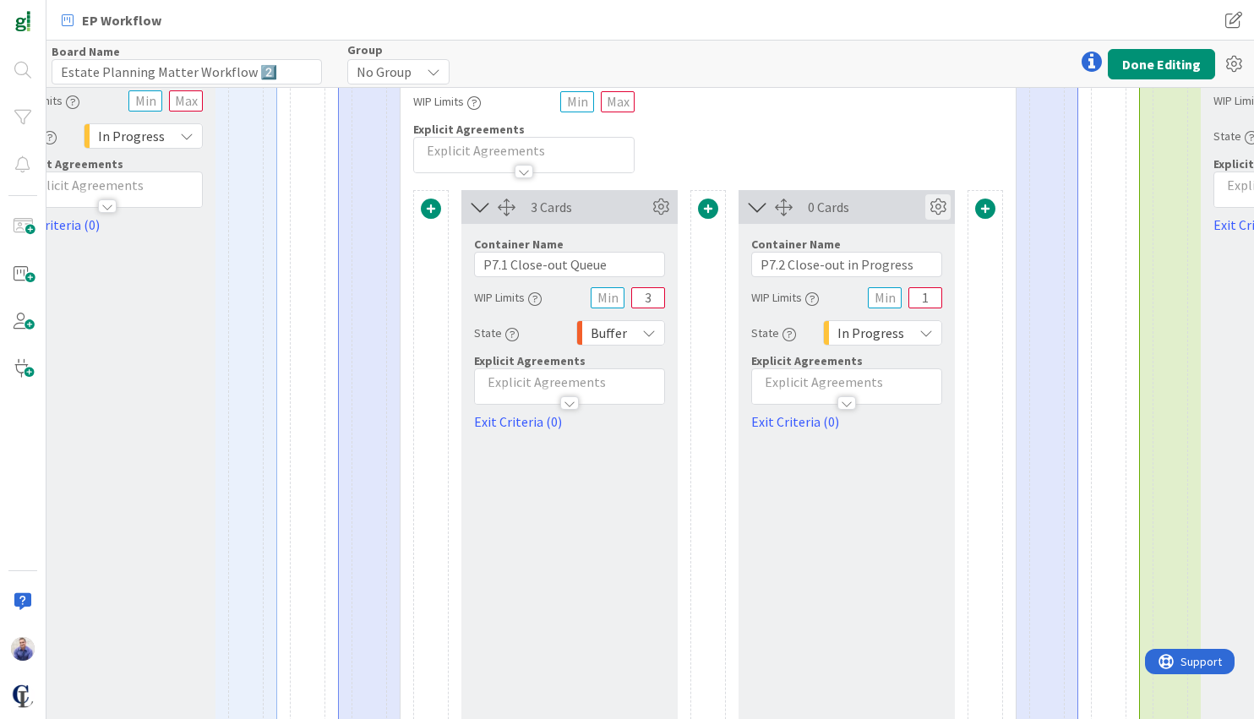
click at [939, 200] on icon at bounding box center [937, 206] width 25 height 25
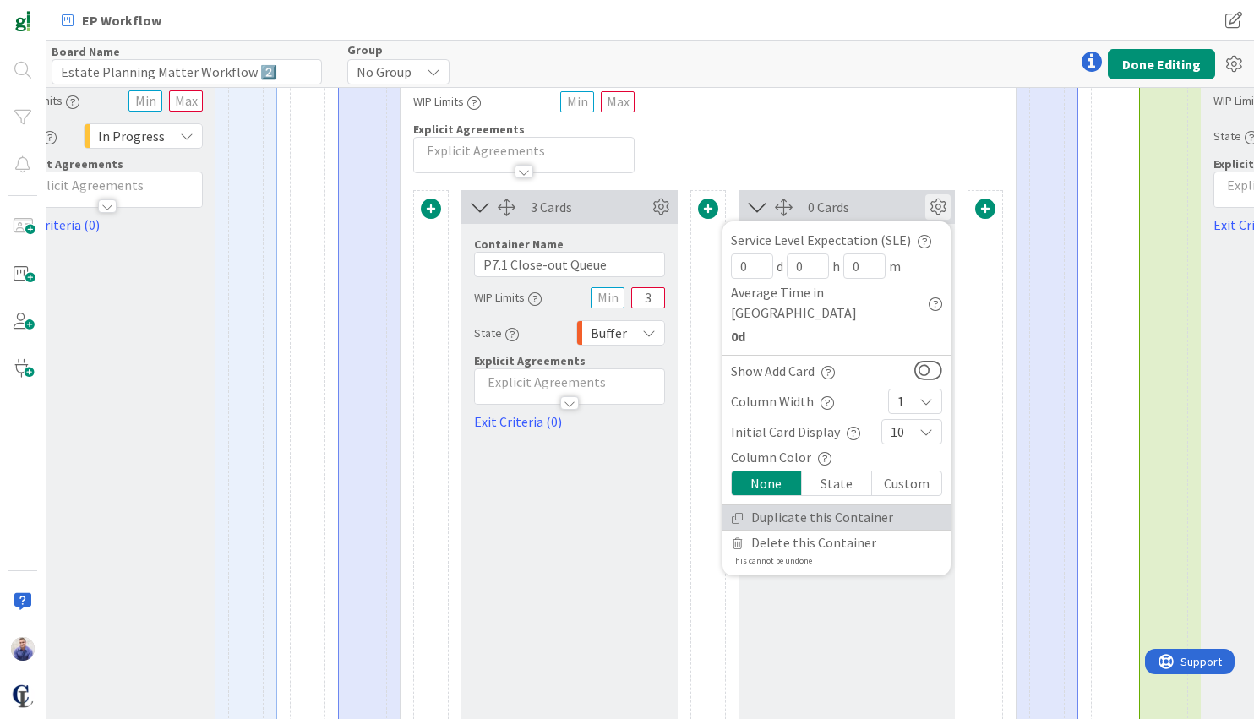
drag, startPoint x: 845, startPoint y: 494, endPoint x: 862, endPoint y: 490, distance: 17.2
click at [854, 505] on link "Duplicate this Container" at bounding box center [837, 517] width 228 height 25
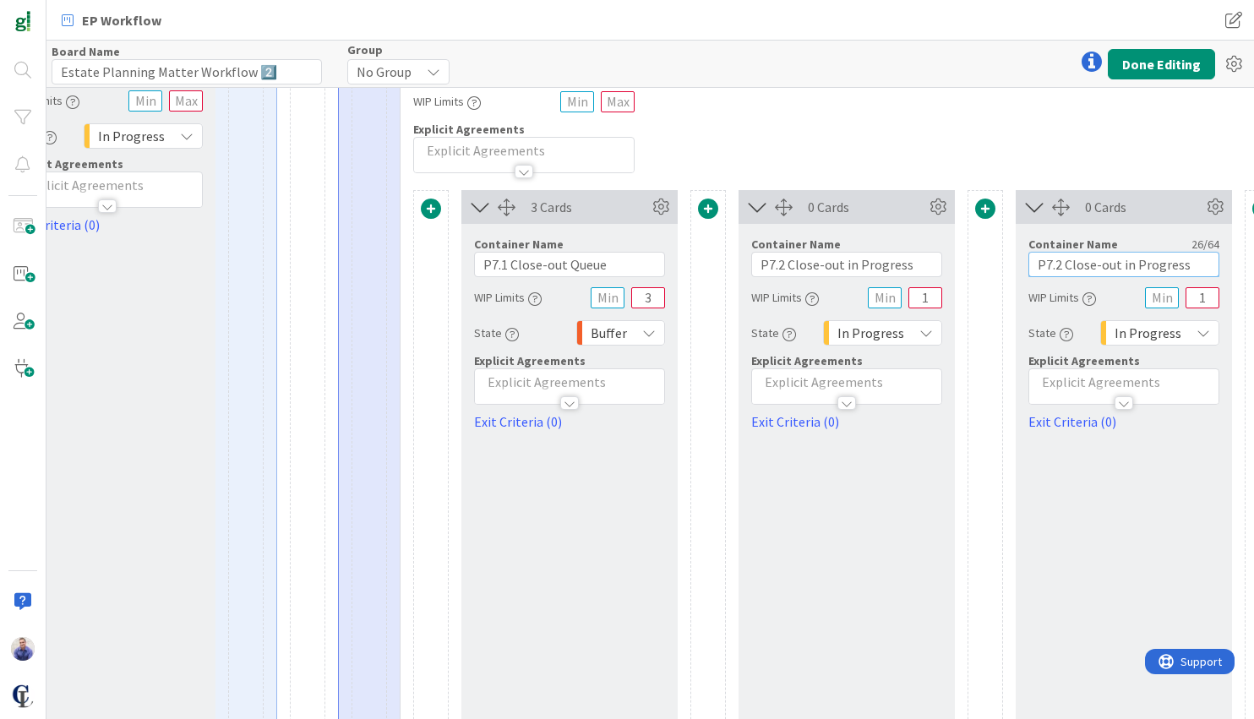
click at [1058, 265] on input "P7.2 Close-out in Progress" at bounding box center [1123, 264] width 191 height 25
drag, startPoint x: 1187, startPoint y: 263, endPoint x: 1068, endPoint y: 262, distance: 119.2
click at [1068, 262] on input "P7.3 Close-out in Progress" at bounding box center [1123, 264] width 191 height 25
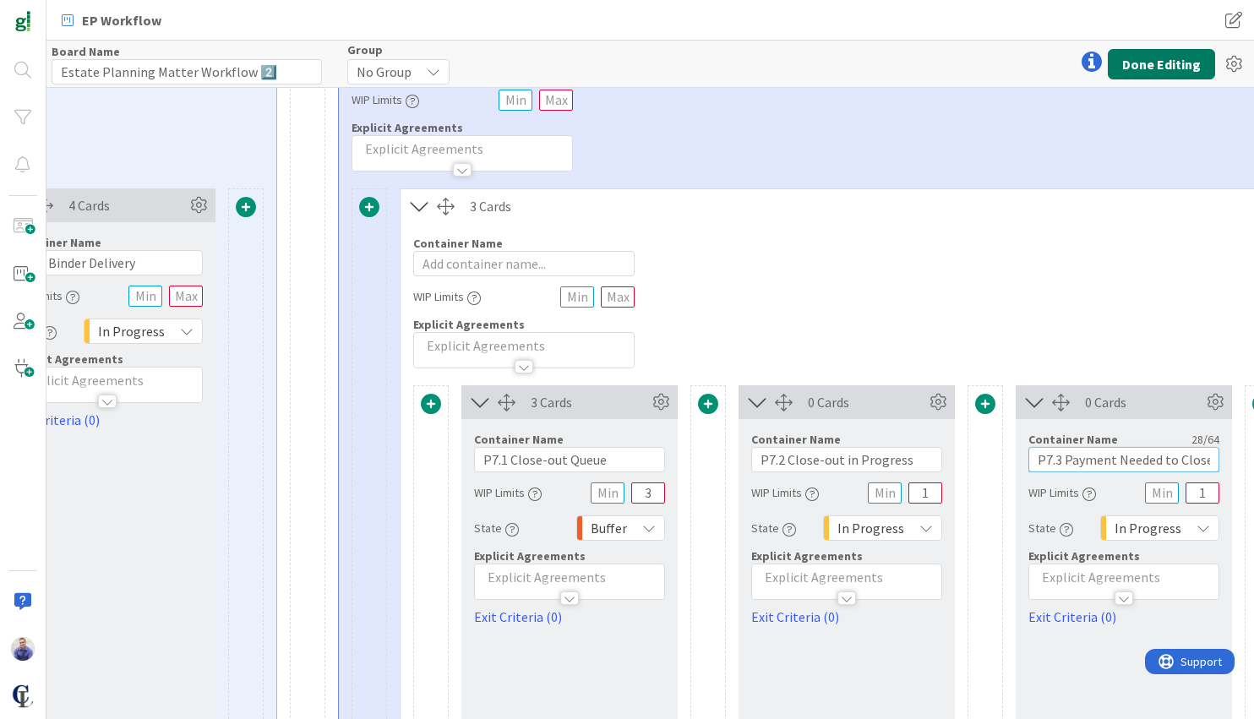
type input "P7.3 Payment Needed to Close"
click at [1156, 68] on button "Done Editing" at bounding box center [1161, 64] width 107 height 30
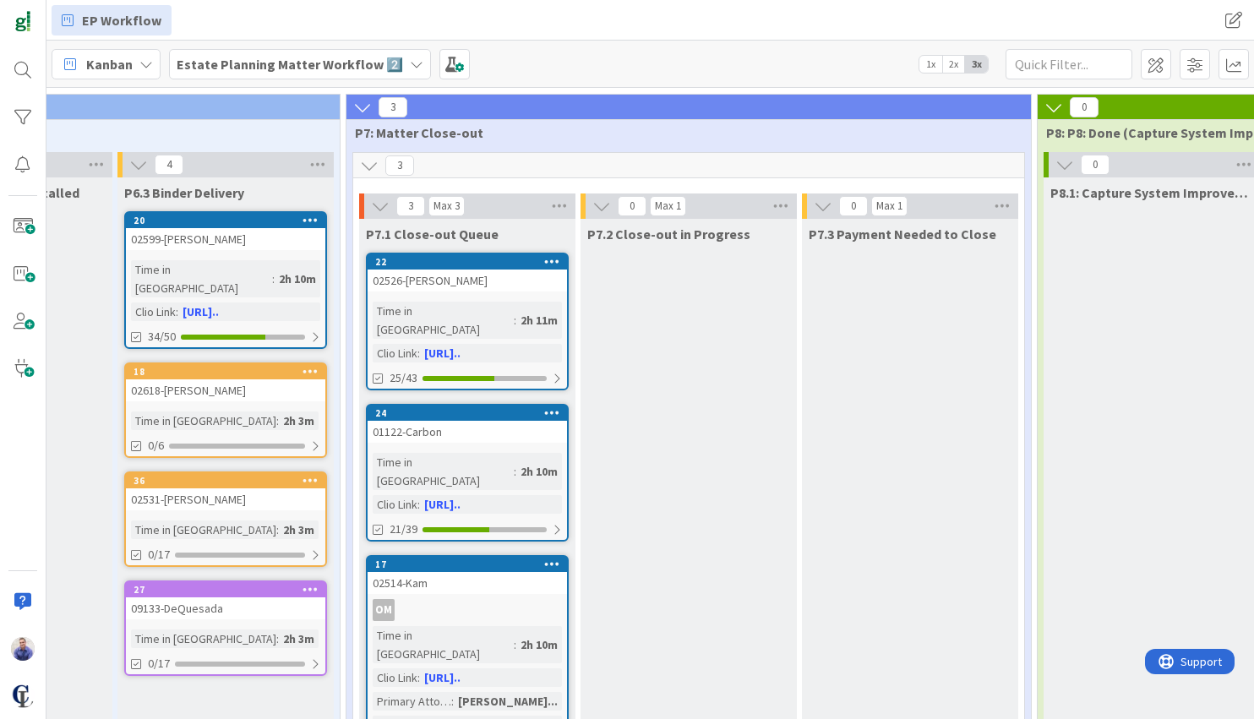
scroll to position [0, 2741]
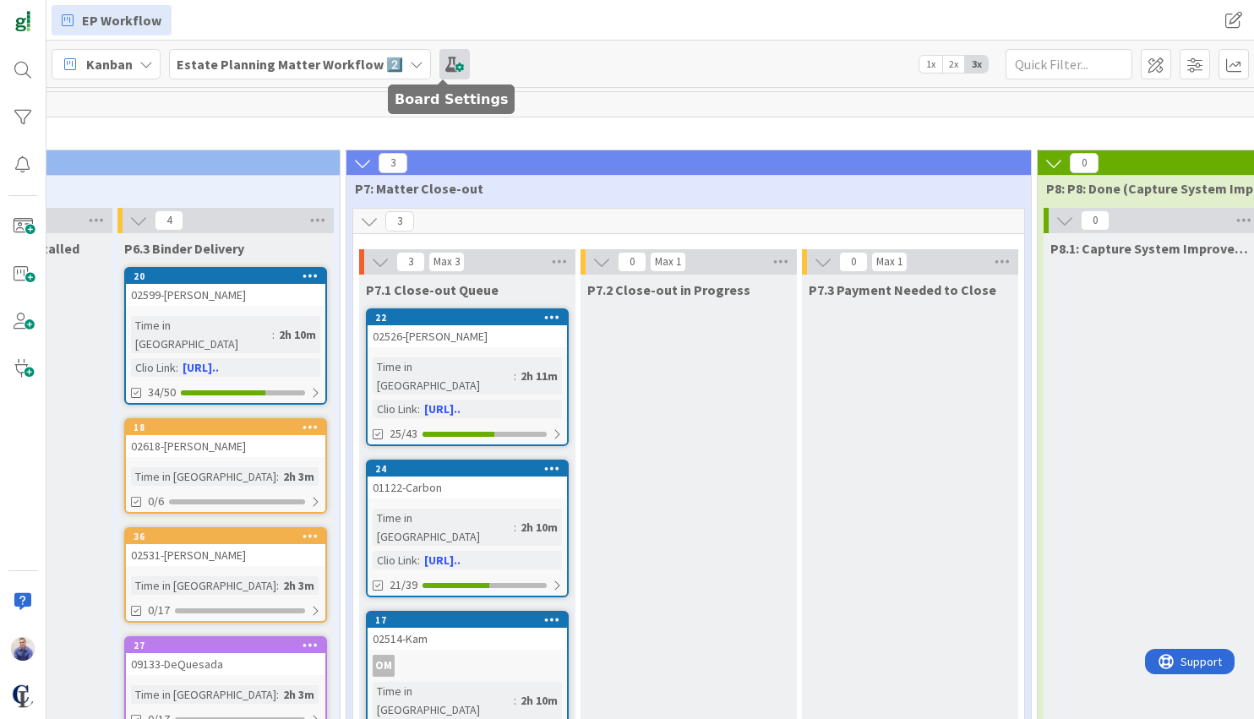
click at [446, 56] on span at bounding box center [454, 64] width 30 height 30
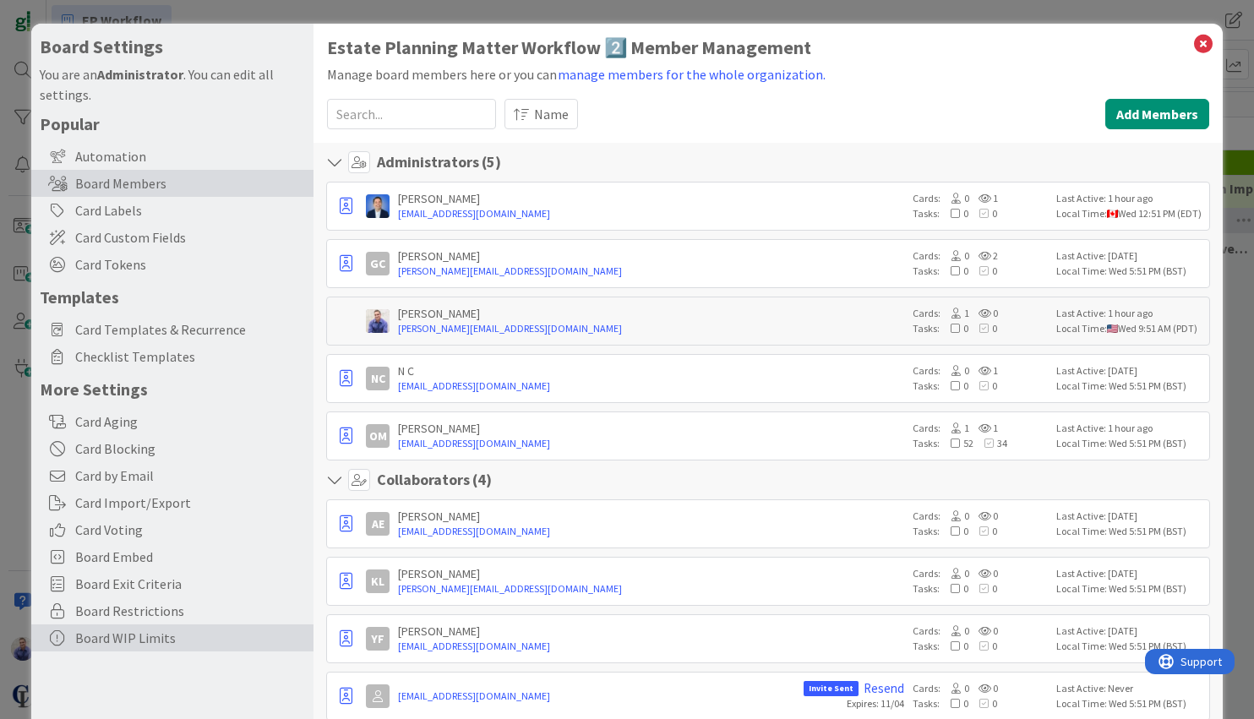
click at [112, 641] on div "Board WIP Limits" at bounding box center [172, 638] width 282 height 27
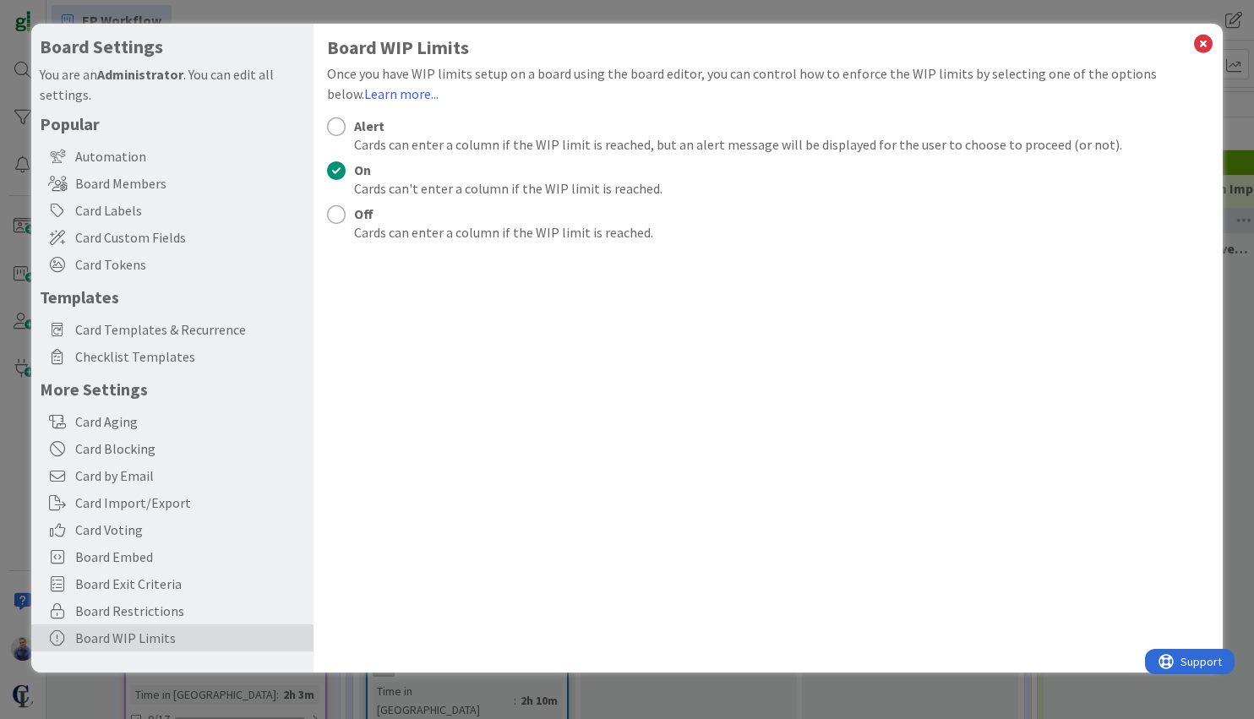
click at [338, 128] on div at bounding box center [336, 126] width 19 height 19
click at [1206, 46] on icon at bounding box center [1203, 44] width 22 height 24
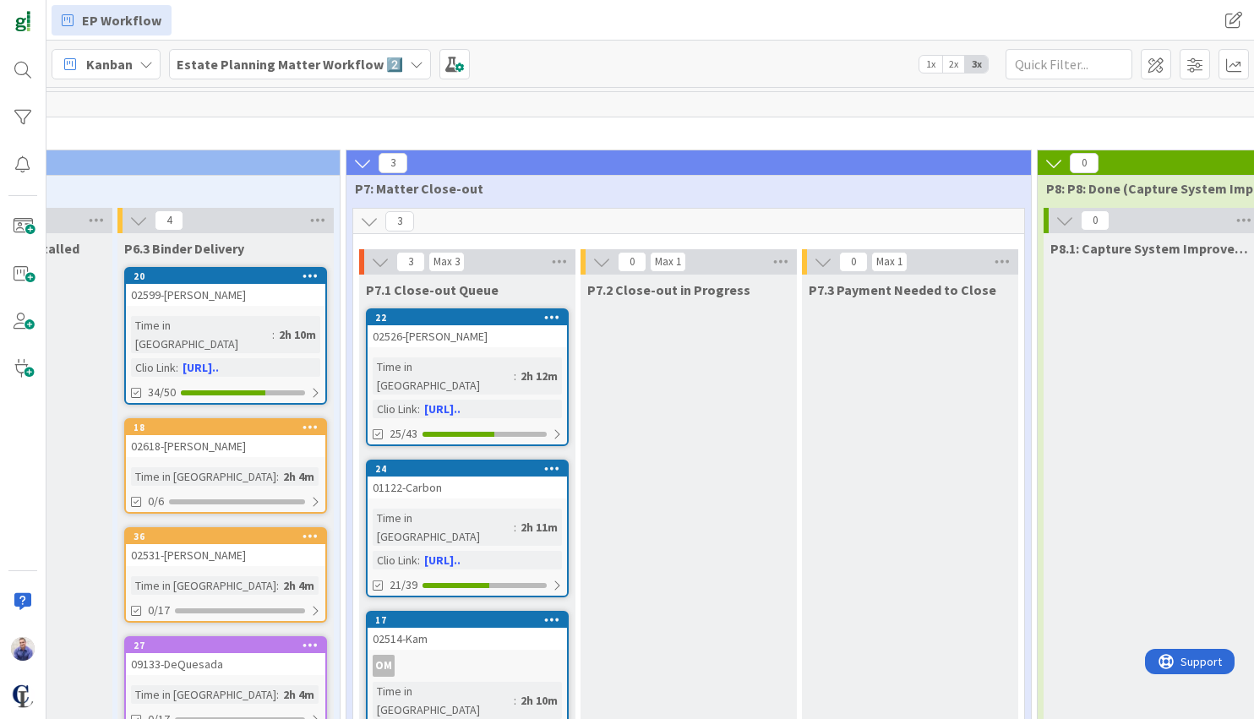
scroll to position [35, 2741]
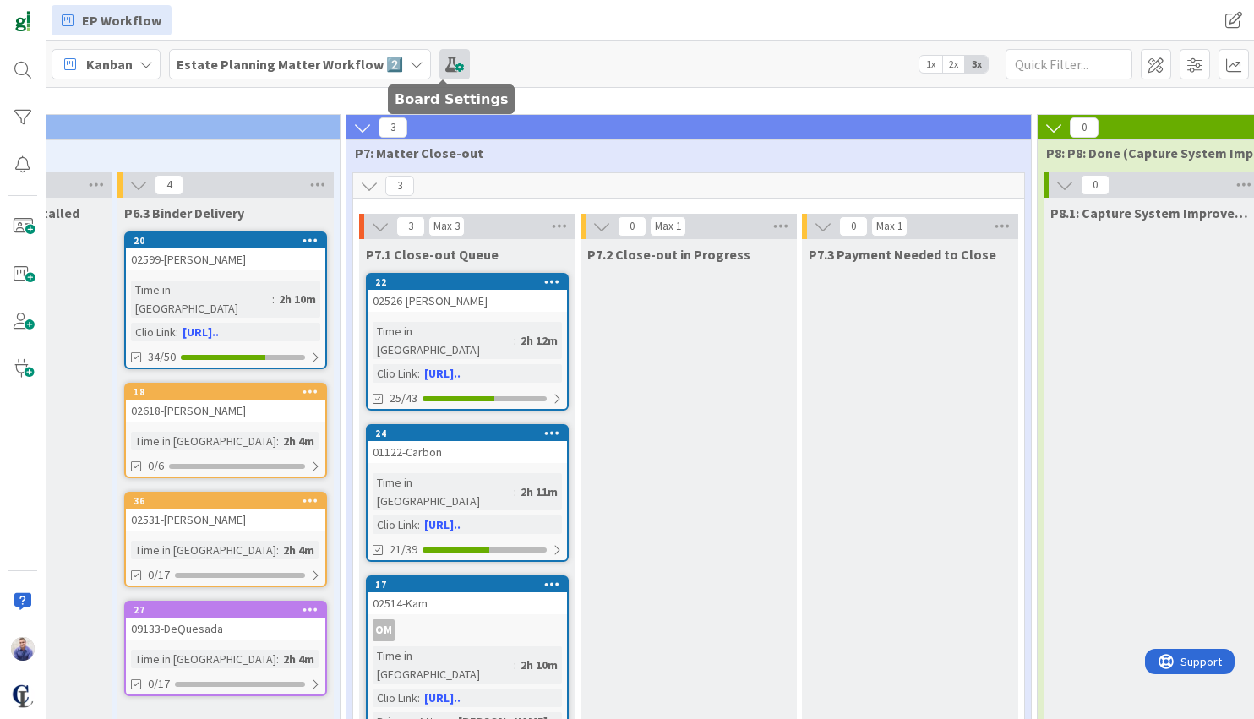
click at [446, 68] on span at bounding box center [454, 64] width 30 height 30
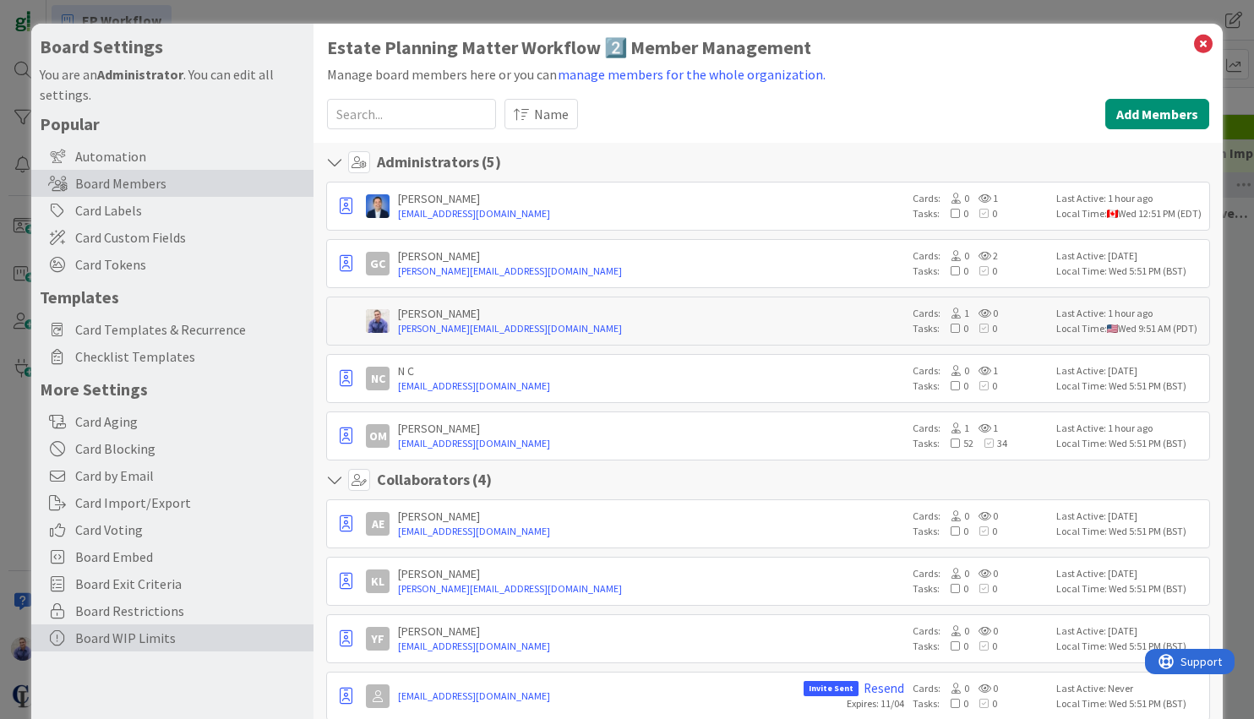
click at [106, 636] on div "Board WIP Limits" at bounding box center [172, 638] width 282 height 27
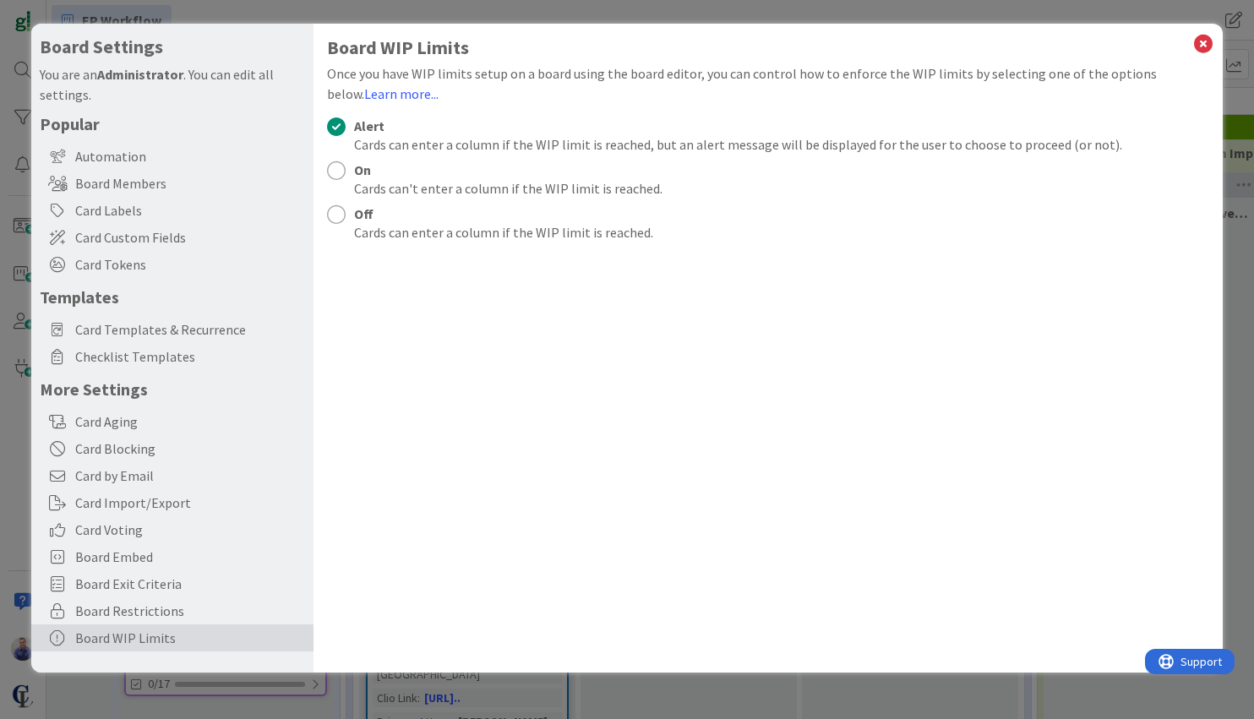
click at [335, 217] on div at bounding box center [336, 214] width 19 height 19
click at [1207, 40] on icon at bounding box center [1203, 44] width 22 height 24
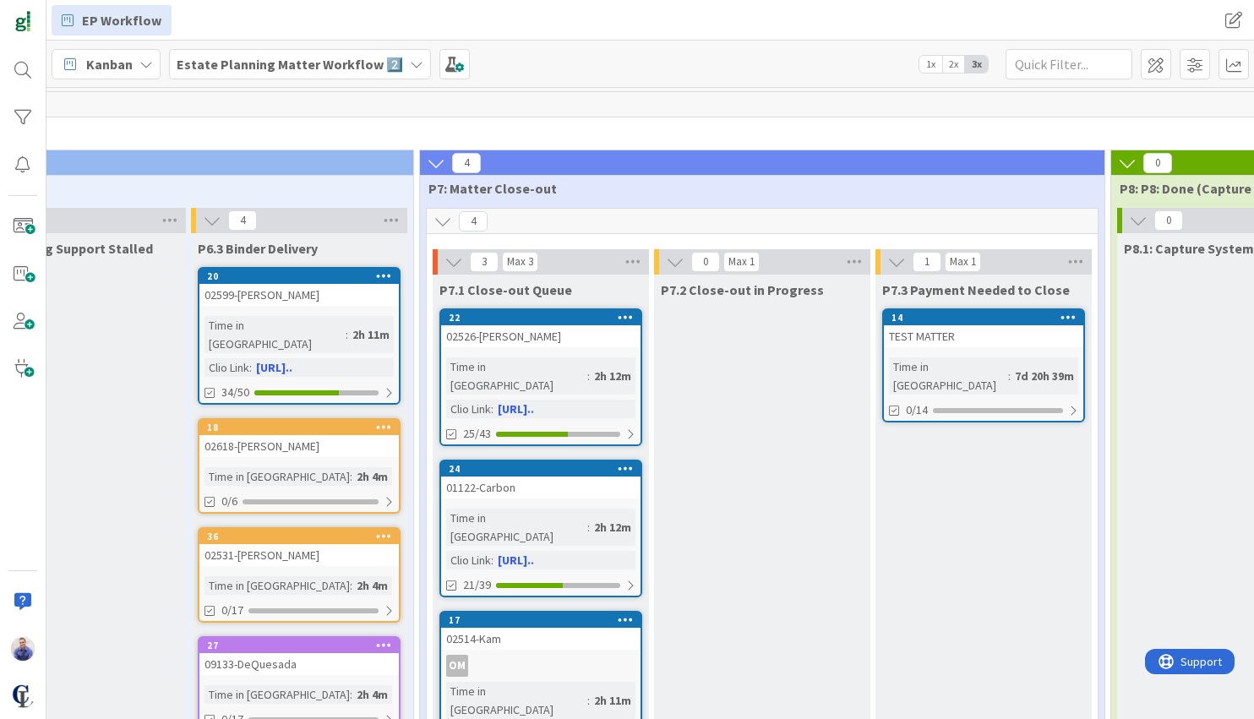
scroll to position [0, 2679]
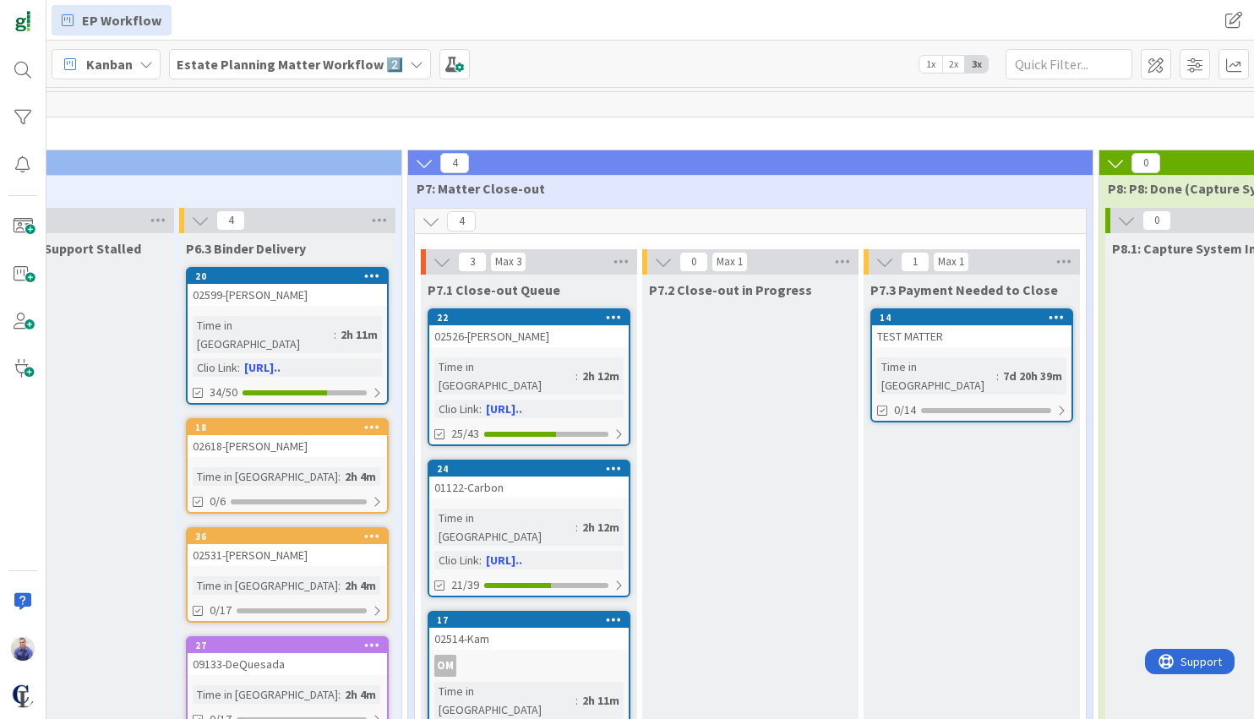
click at [1059, 316] on icon at bounding box center [1057, 317] width 16 height 12
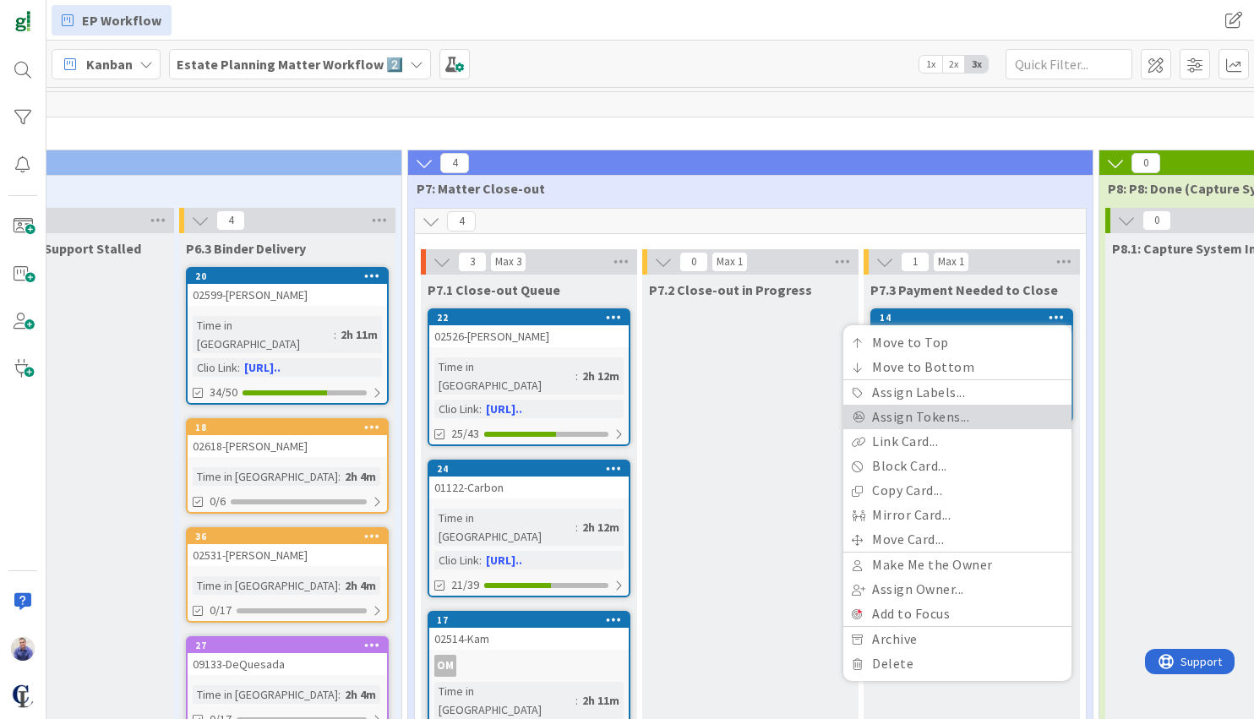
click at [927, 422] on link "Assign Tokens..." at bounding box center [957, 417] width 228 height 25
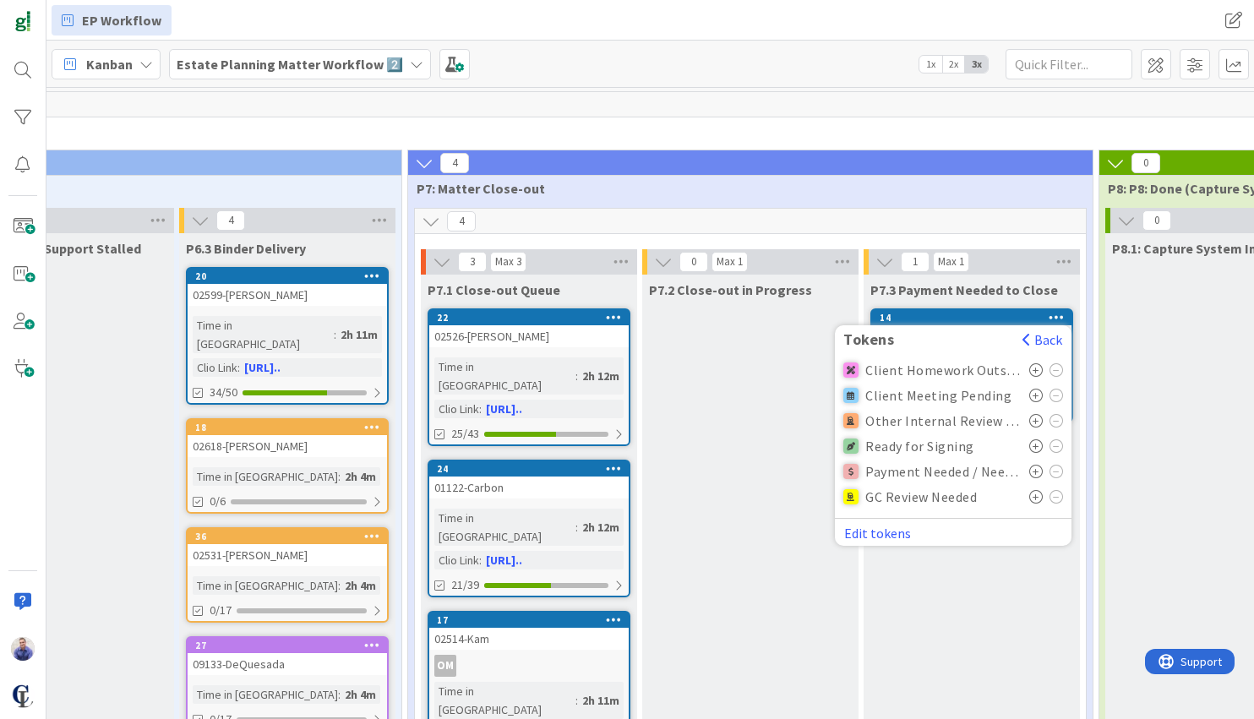
click at [1039, 472] on icon at bounding box center [1036, 472] width 14 height 14
click at [1005, 605] on div "P7.3 Payment Needed to Close 14 Tokens Back Client Homework Outstanding Client …" at bounding box center [972, 710] width 216 height 870
